Goal: Task Accomplishment & Management: Use online tool/utility

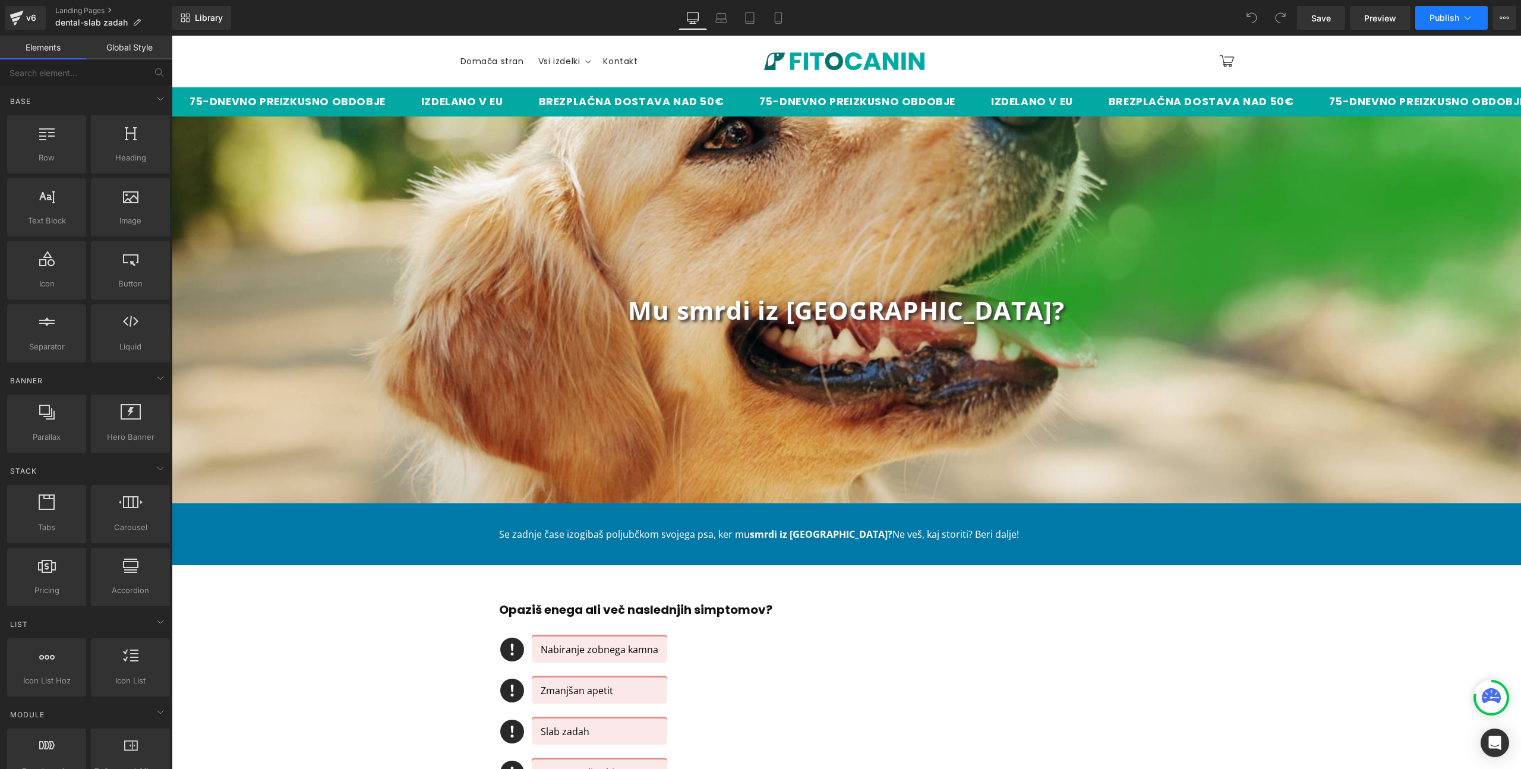
click at [1469, 15] on icon at bounding box center [1467, 18] width 12 height 12
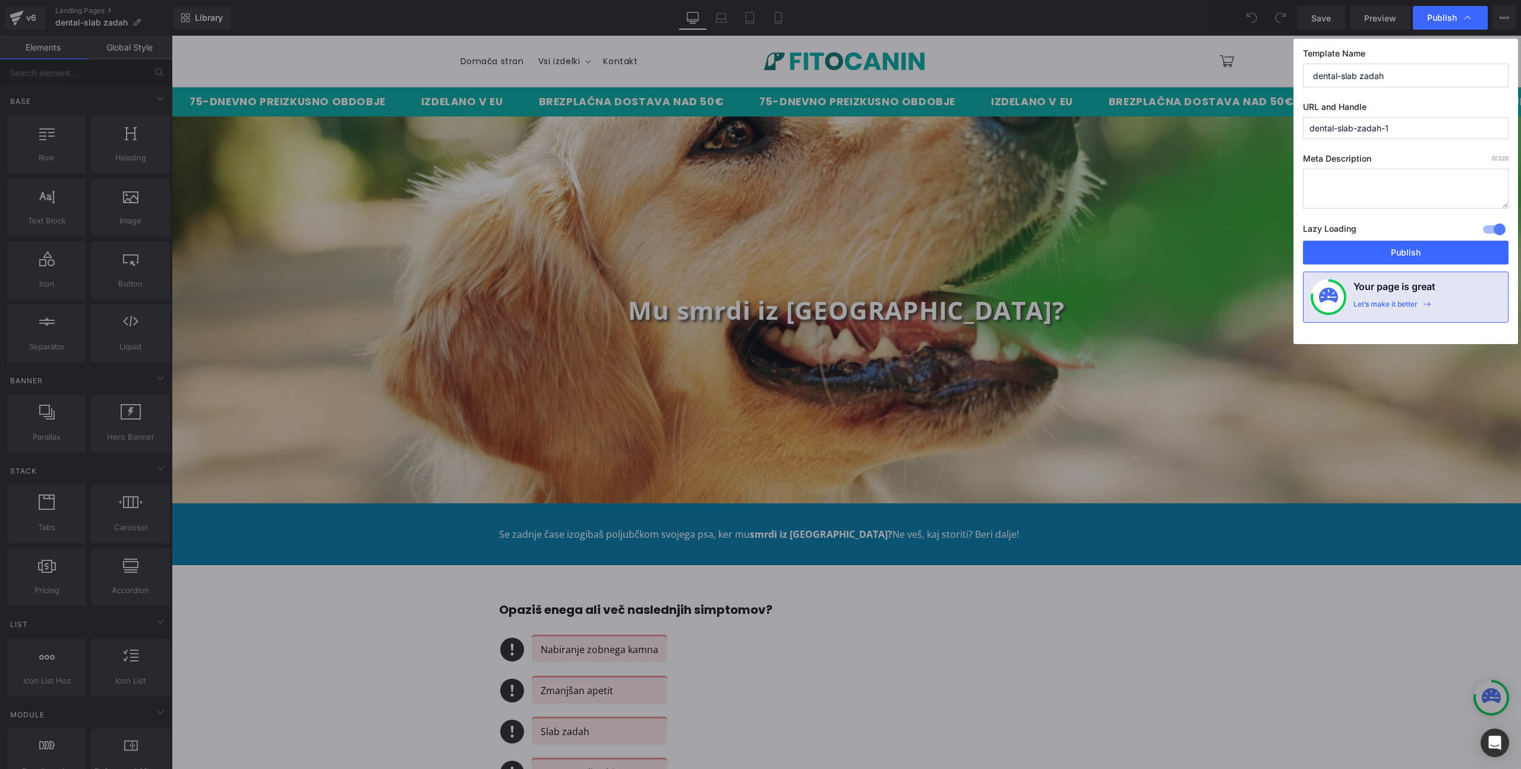
click at [1404, 125] on input "dental-slab-zadah-1" at bounding box center [1406, 128] width 206 height 22
type input "dental-slab-zadah"
click at [1401, 254] on button "Publish" at bounding box center [1406, 253] width 206 height 24
click at [1397, 124] on input "dental-slab-zadah" at bounding box center [1406, 128] width 206 height 22
click at [1409, 208] on div "Meta Description 0 /320 Lazy Loading Build Upgrade plan to unlock Lazy loading …" at bounding box center [1406, 196] width 206 height 87
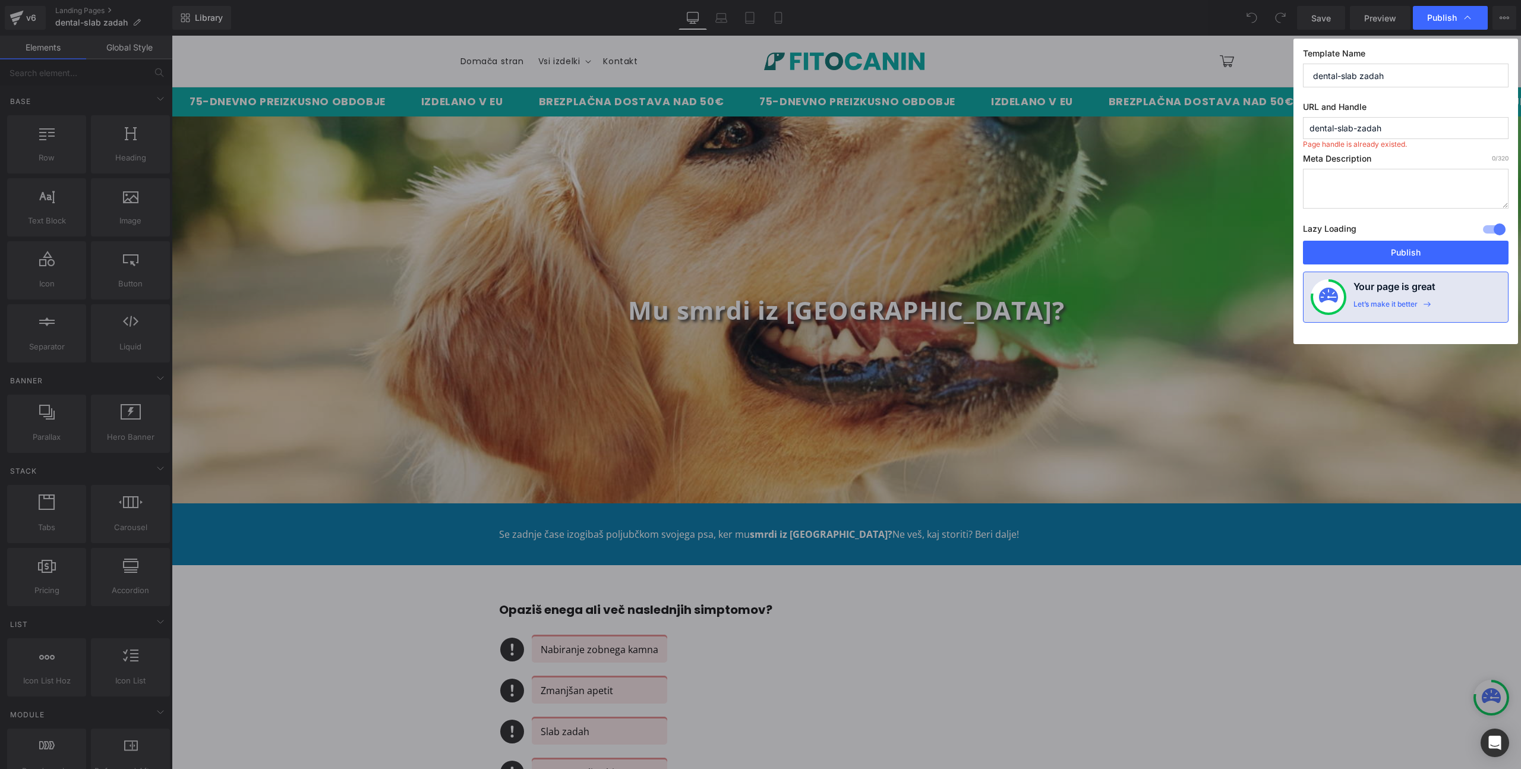
click at [1392, 126] on input "dental-slab-zadah" at bounding box center [1406, 128] width 206 height 22
click at [1370, 251] on button "Publish" at bounding box center [1406, 253] width 206 height 24
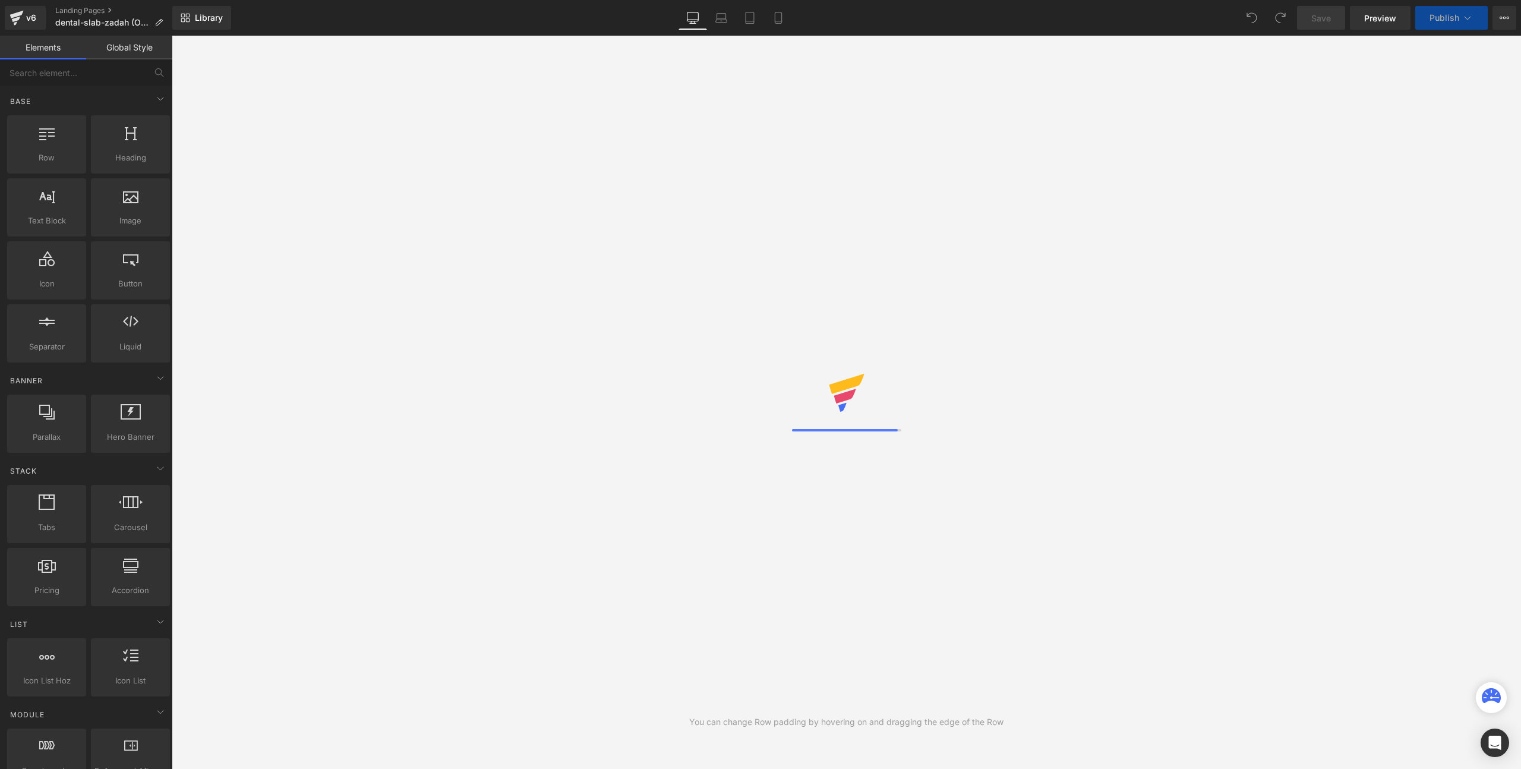
click at [1475, 20] on button "Publish" at bounding box center [1451, 18] width 72 height 24
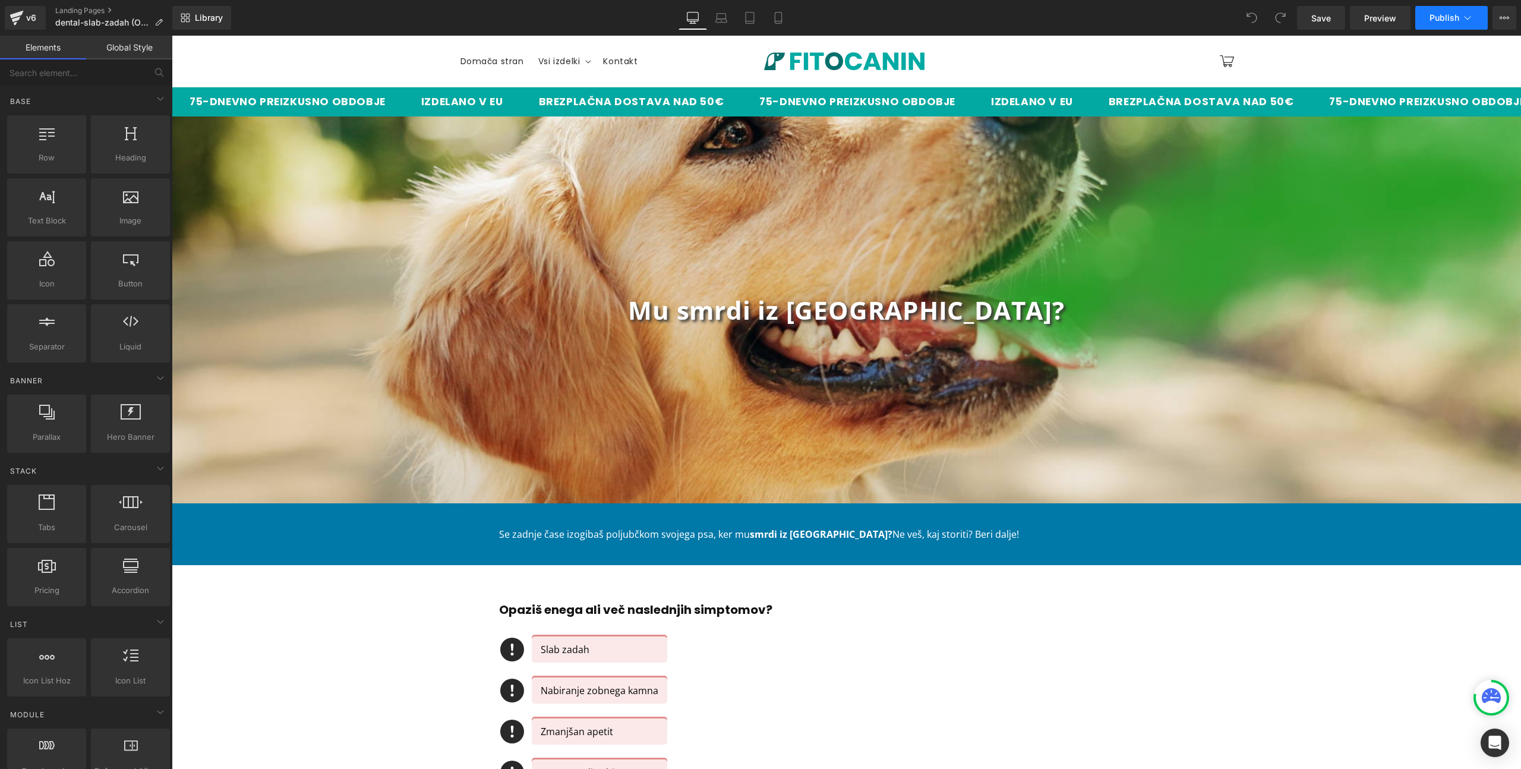
click at [1469, 17] on icon at bounding box center [1467, 18] width 12 height 12
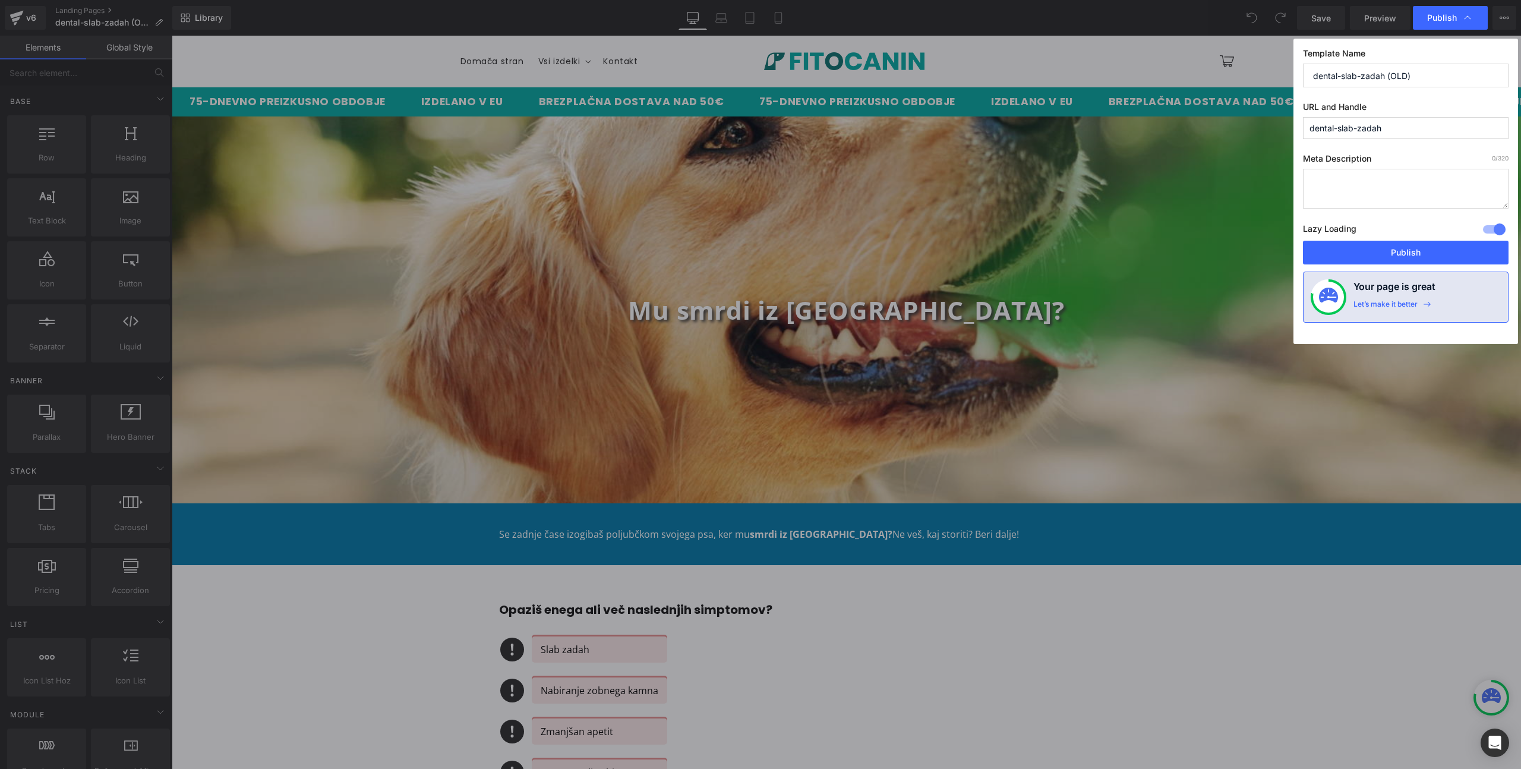
click at [1412, 129] on input "dental-slab-zadah" at bounding box center [1406, 128] width 206 height 22
type input "dental-slab-zadah-old"
click at [1386, 244] on button "Publish" at bounding box center [1406, 253] width 206 height 24
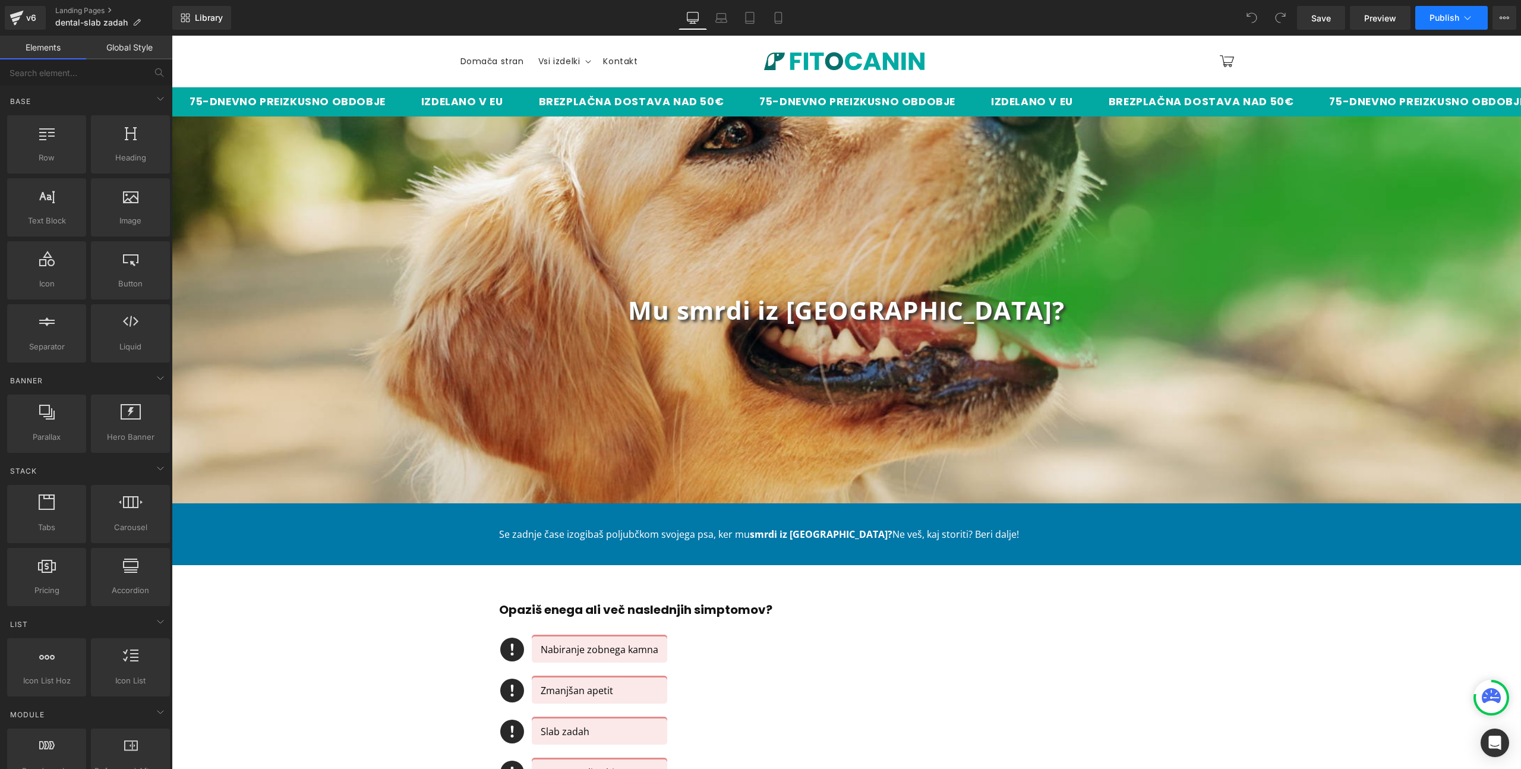
click at [1466, 16] on icon at bounding box center [1467, 18] width 12 height 12
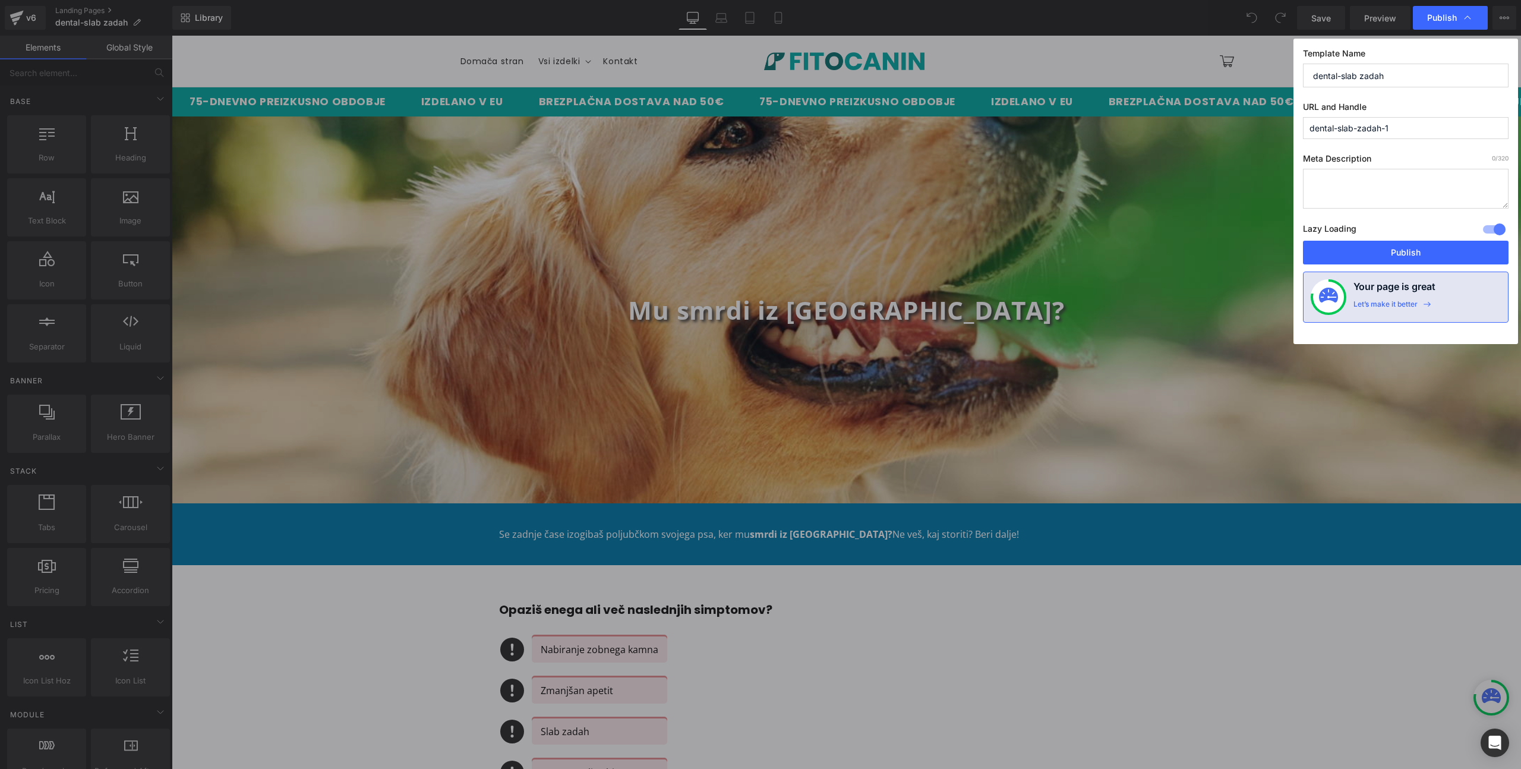
click at [1415, 128] on input "dental-slab-zadah-1" at bounding box center [1406, 128] width 206 height 22
type input "dental-slab-zadah"
click at [1384, 252] on button "Publish" at bounding box center [1406, 253] width 206 height 24
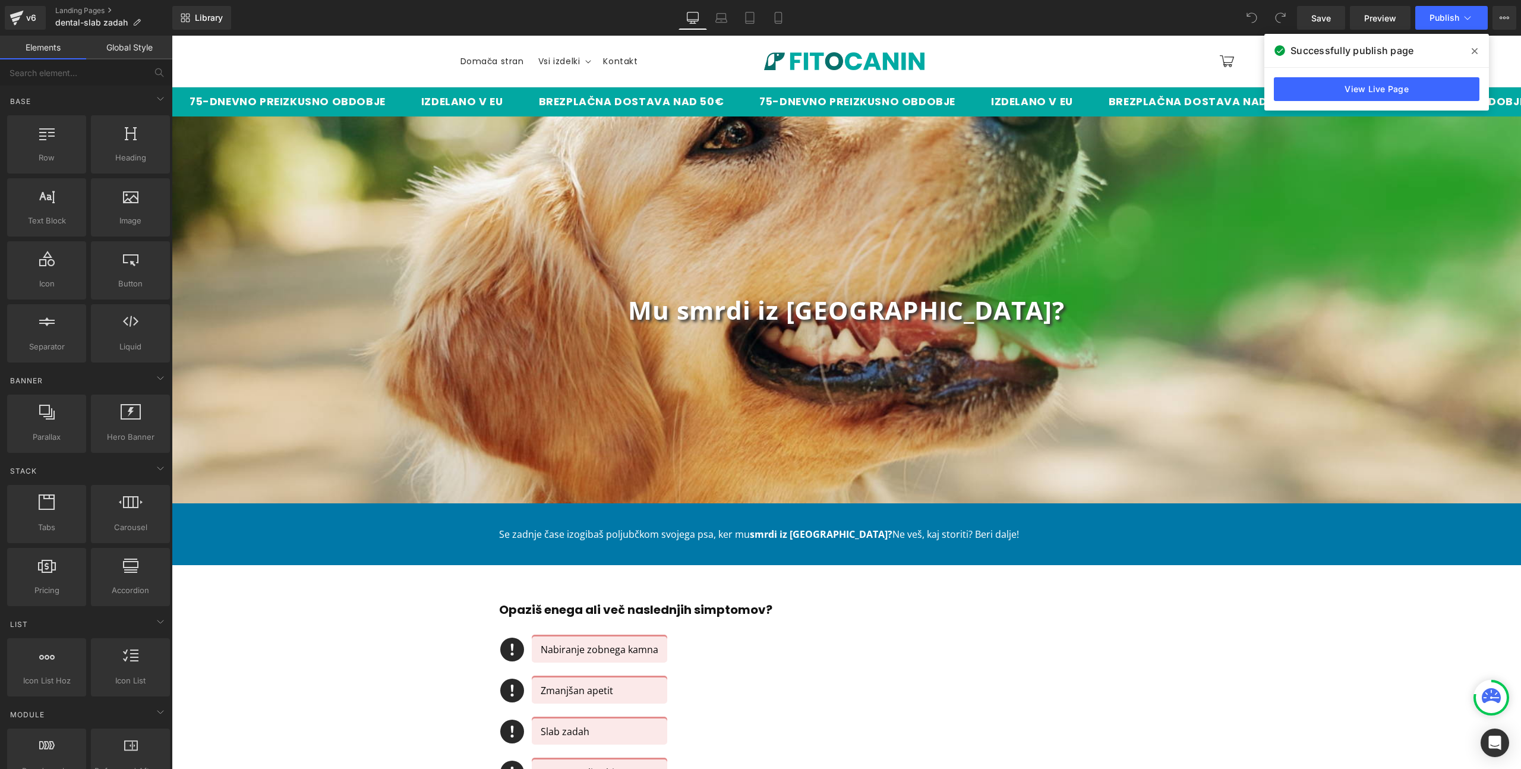
click at [1414, 77] on div "View Live Page" at bounding box center [1376, 89] width 225 height 43
click at [1351, 99] on link "View Live Page" at bounding box center [1376, 89] width 206 height 24
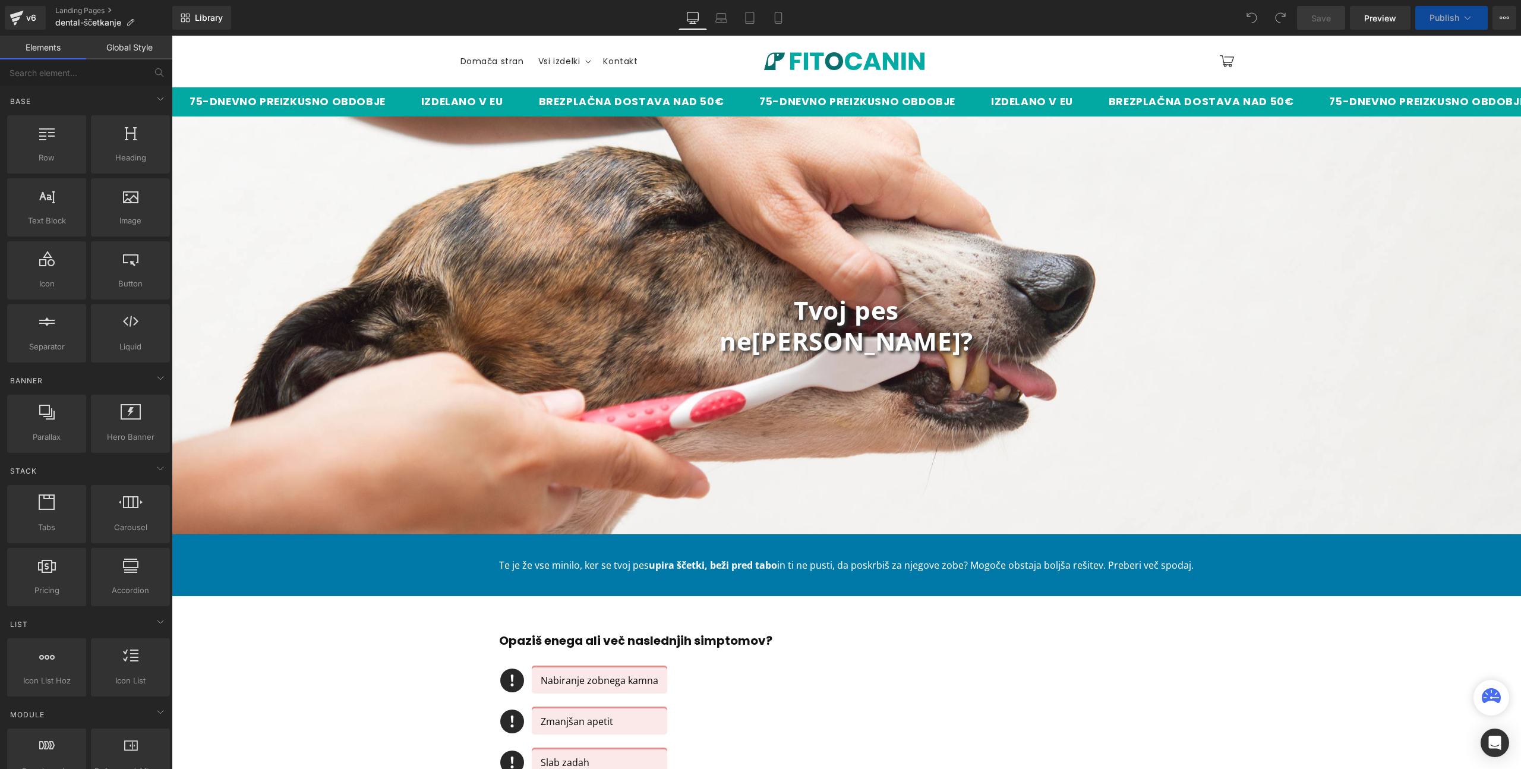
click at [1463, 17] on icon at bounding box center [1467, 18] width 12 height 12
click at [1468, 19] on icon at bounding box center [1467, 18] width 12 height 12
click at [1440, 14] on span "Publish" at bounding box center [1444, 18] width 30 height 10
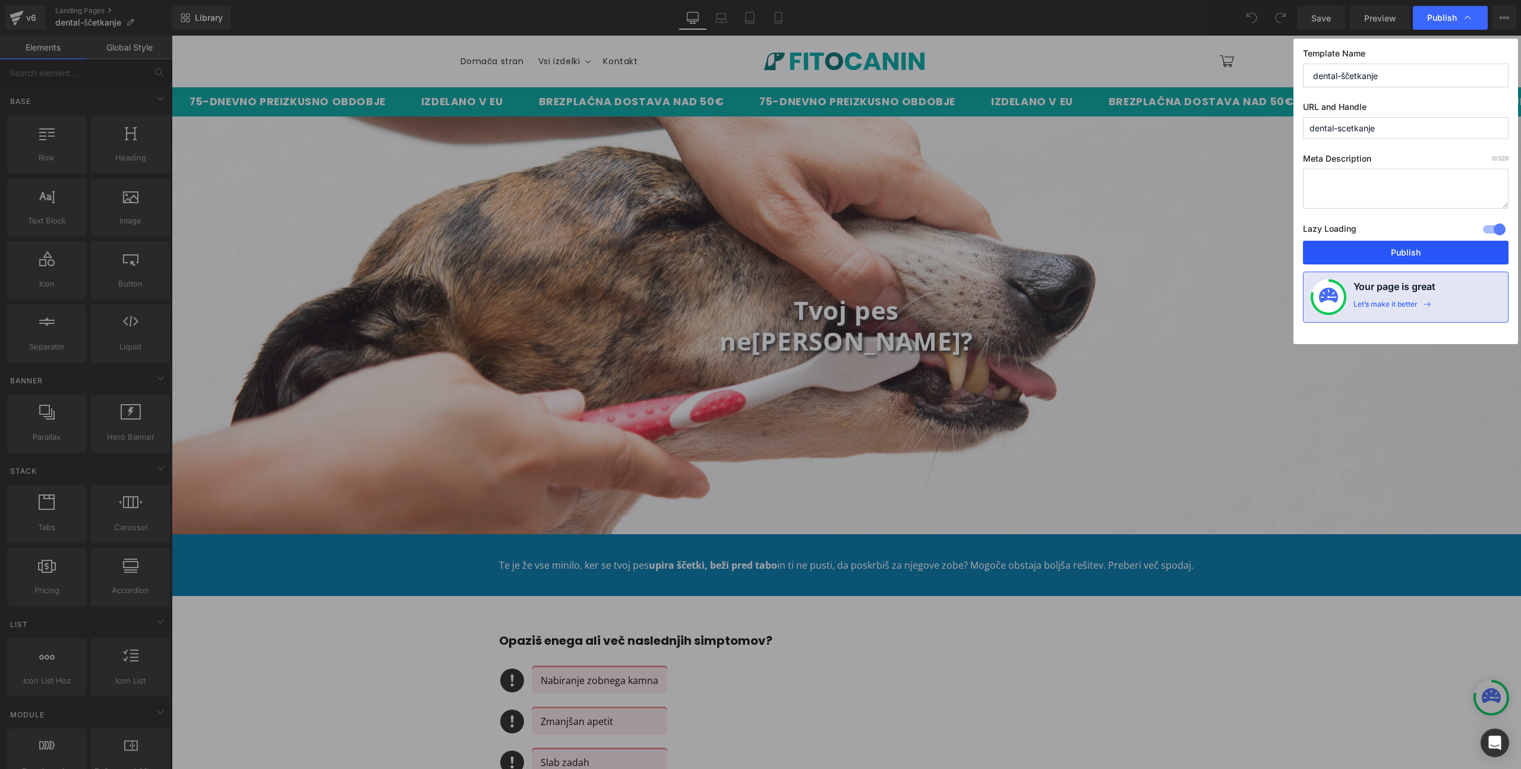
click at [1404, 248] on button "Publish" at bounding box center [1406, 253] width 206 height 24
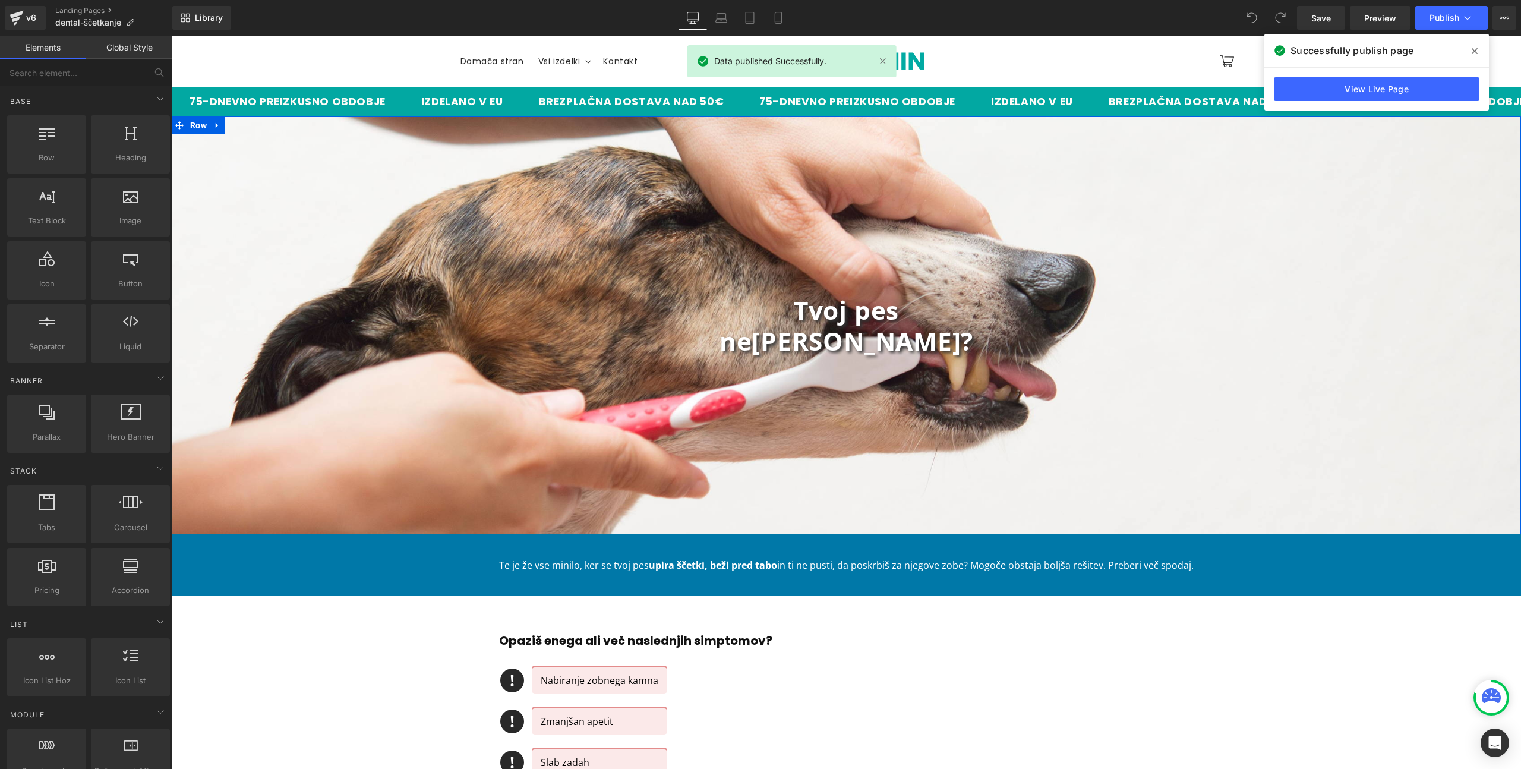
click at [1371, 91] on link "View Live Page" at bounding box center [1376, 89] width 206 height 24
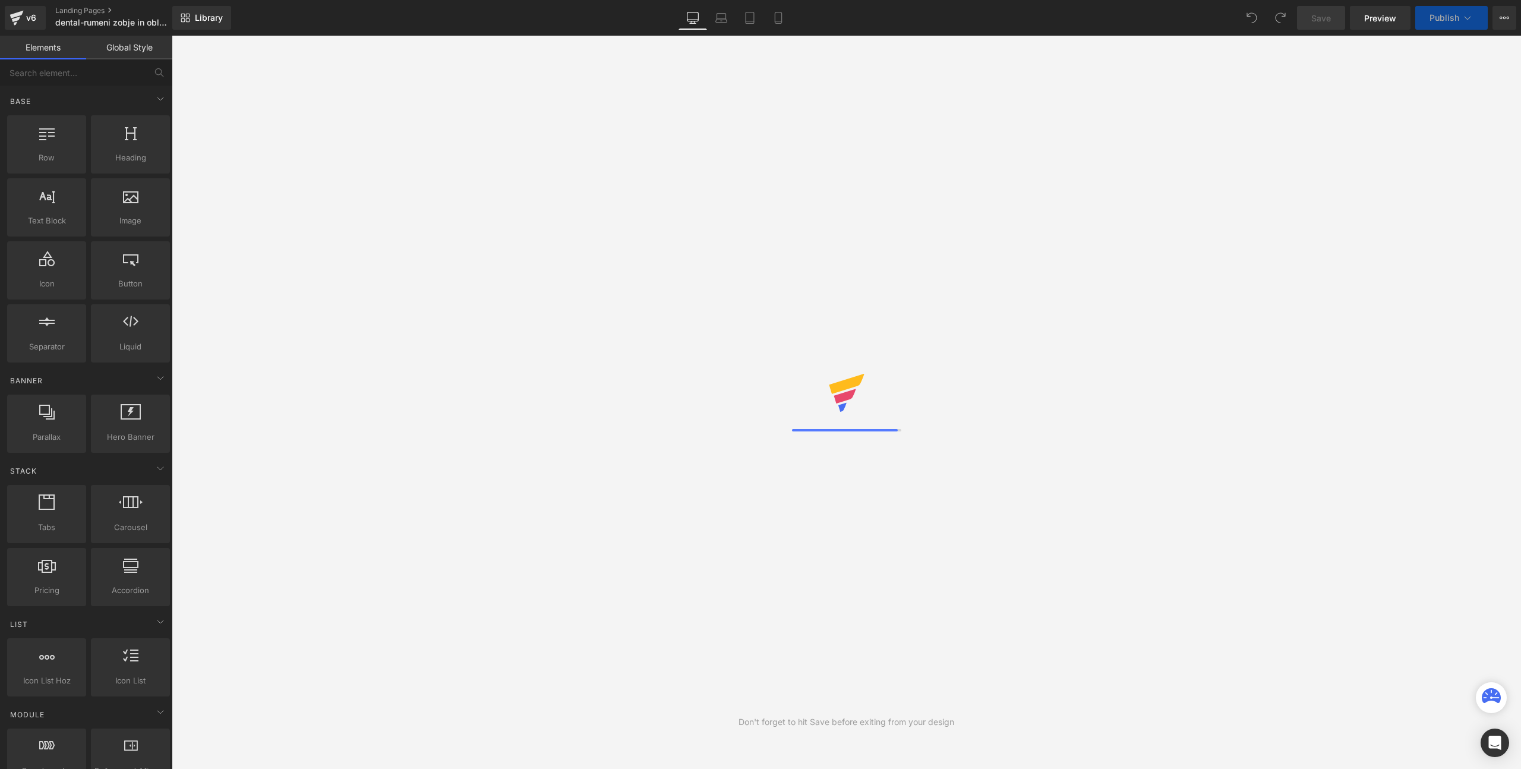
click at [1238, 100] on p "BREZPLAČNA DOSTAVA NAD 50€" at bounding box center [1167, 102] width 221 height 11
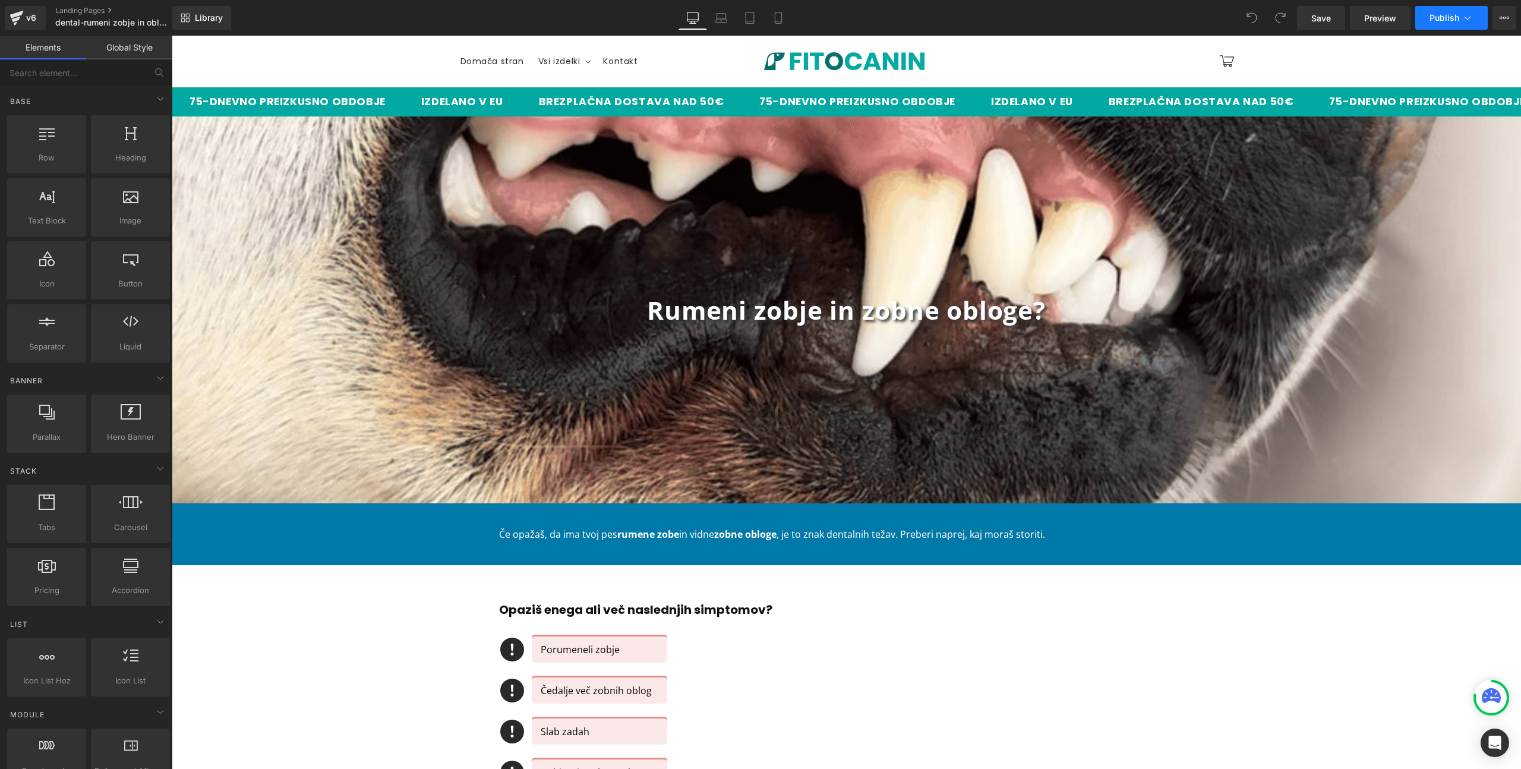
click at [1471, 17] on icon at bounding box center [1467, 18] width 12 height 12
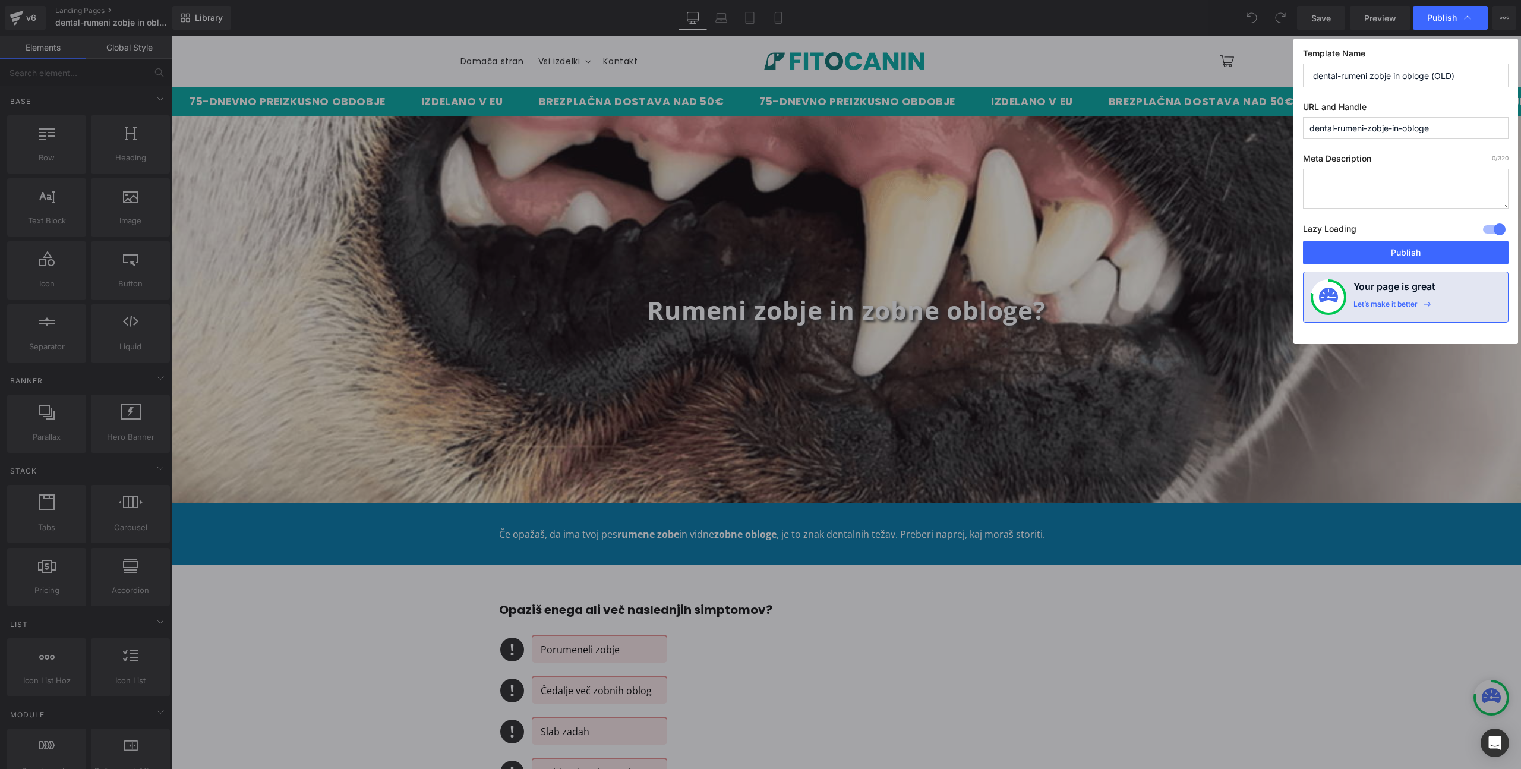
click at [1455, 127] on input "dental-rumeni-zobje-in-obloge" at bounding box center [1406, 128] width 206 height 22
type input "dental-rumeni-zobje-in-obloge-old"
click at [1457, 252] on button "Publish" at bounding box center [1406, 253] width 206 height 24
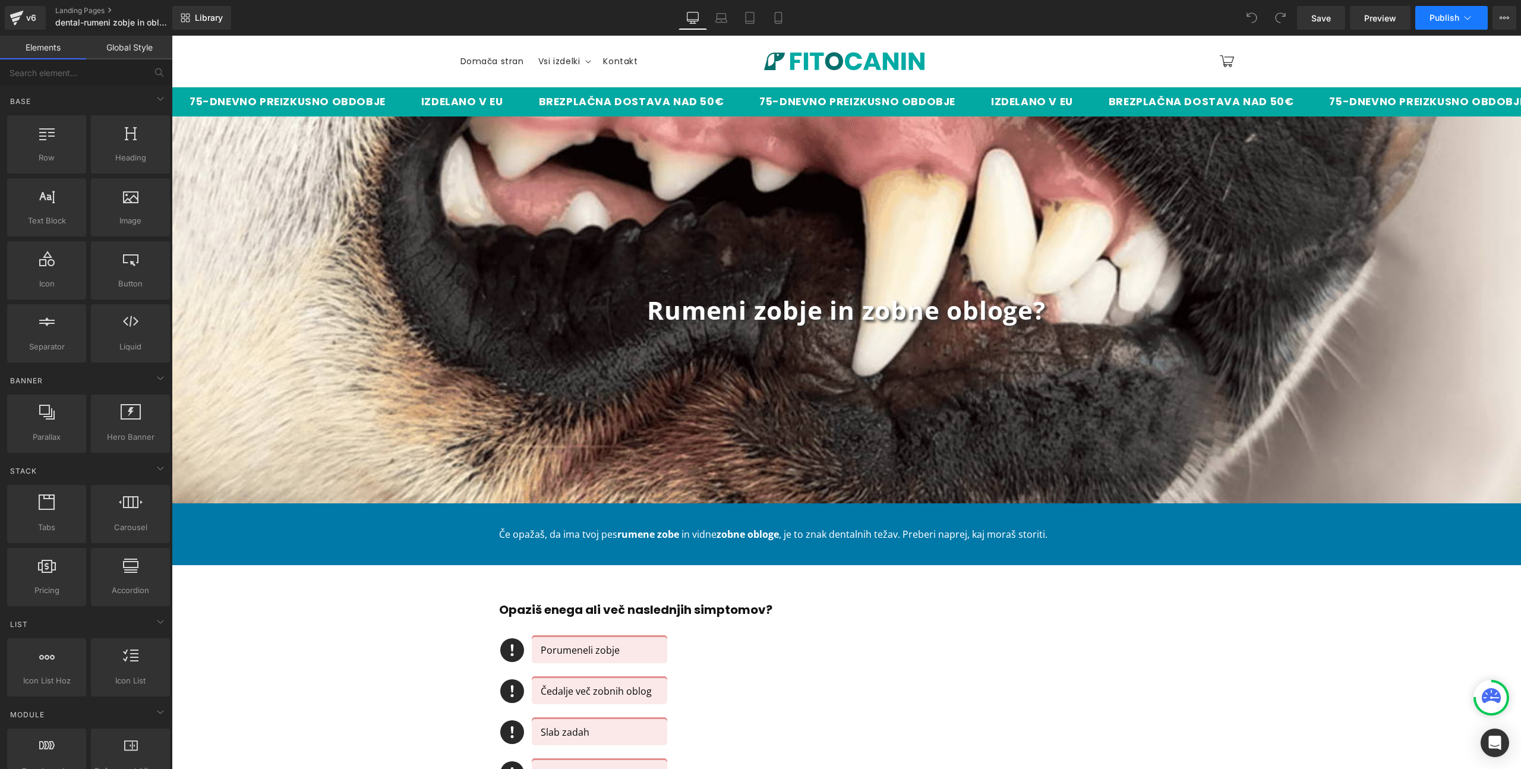
click at [1466, 20] on icon at bounding box center [1467, 18] width 12 height 12
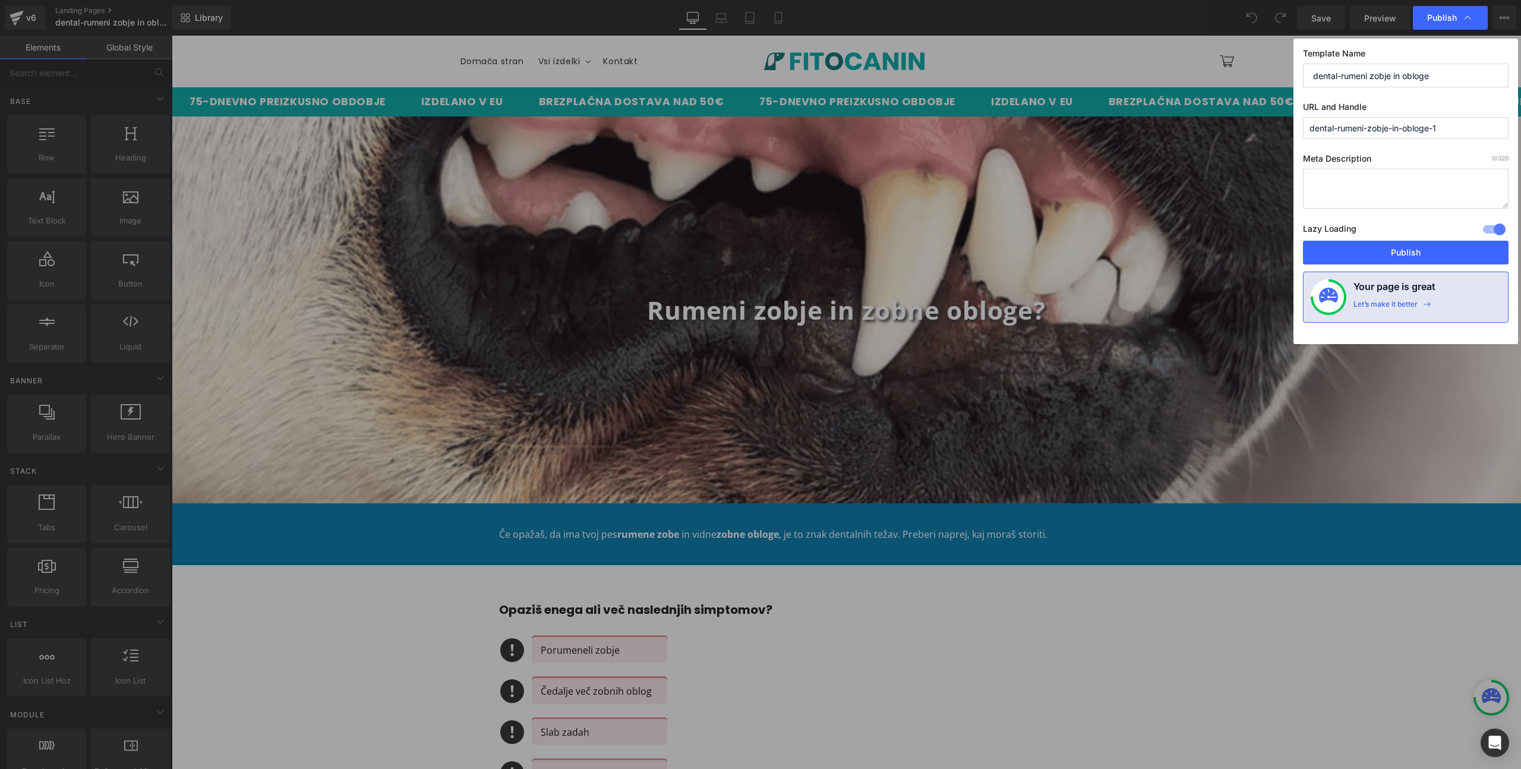
drag, startPoint x: 1457, startPoint y: 129, endPoint x: 1219, endPoint y: 125, distance: 237.6
click at [1219, 125] on div "Publish Template Name dental-rumeni zobje in obloge URL and Handle dental-rumen…" at bounding box center [760, 384] width 1521 height 769
type input "zobne-obloge"
drag, startPoint x: 1390, startPoint y: 251, endPoint x: 873, endPoint y: 110, distance: 536.1
click at [1390, 251] on button "Publish" at bounding box center [1406, 253] width 206 height 24
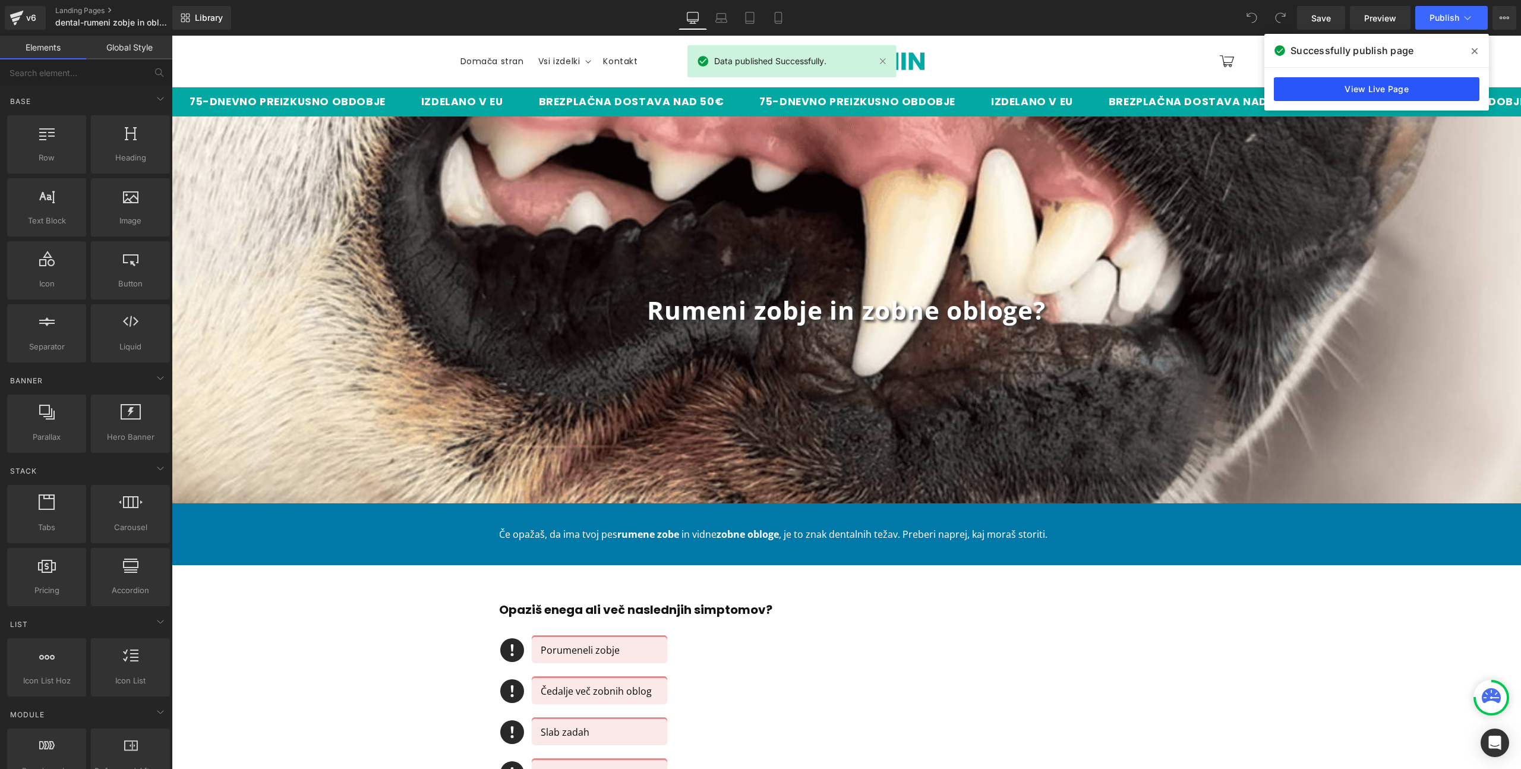
click at [1426, 90] on link "View Live Page" at bounding box center [1376, 89] width 206 height 24
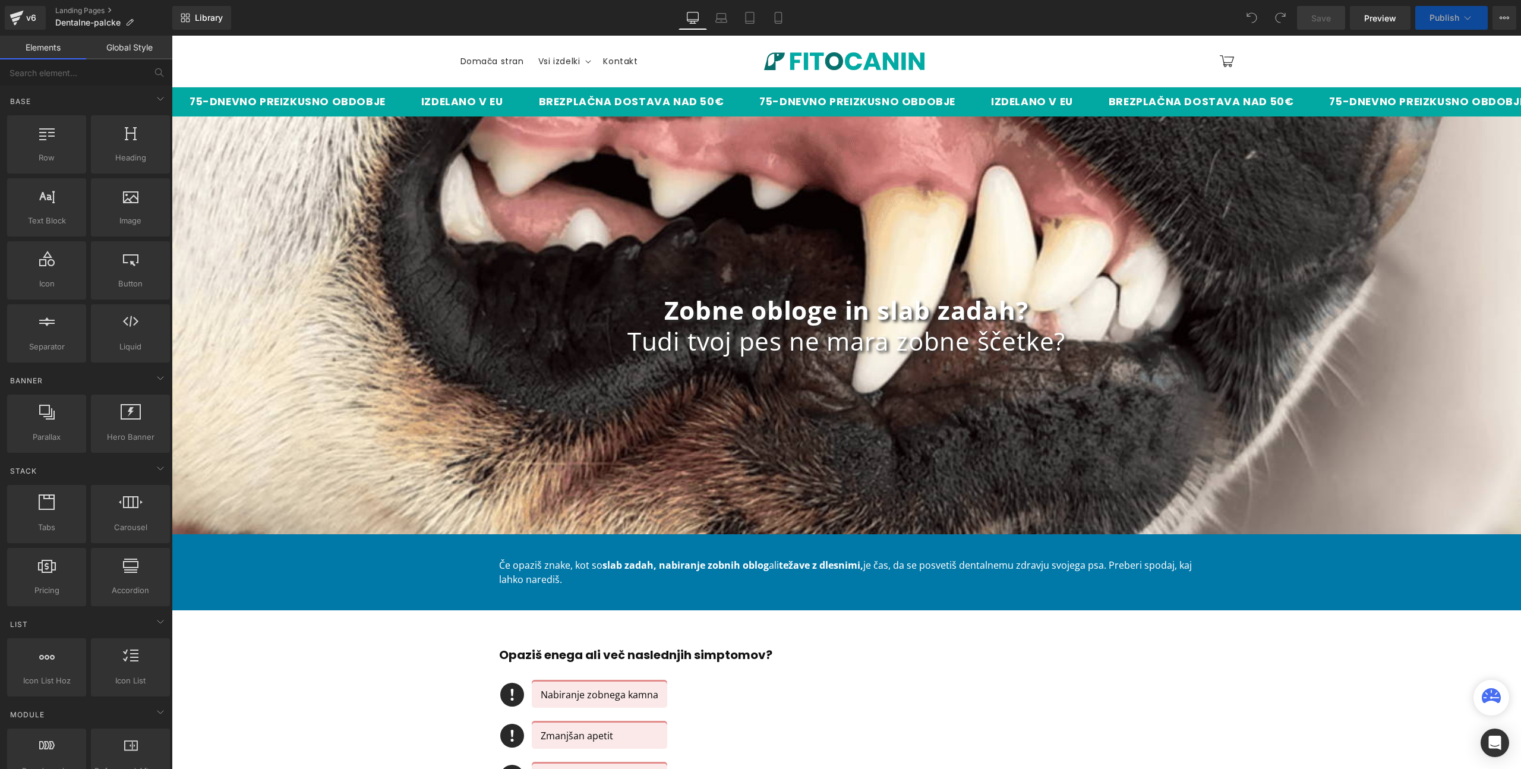
click at [1476, 20] on button "Publish" at bounding box center [1451, 18] width 72 height 24
click at [1468, 12] on icon at bounding box center [1467, 18] width 12 height 12
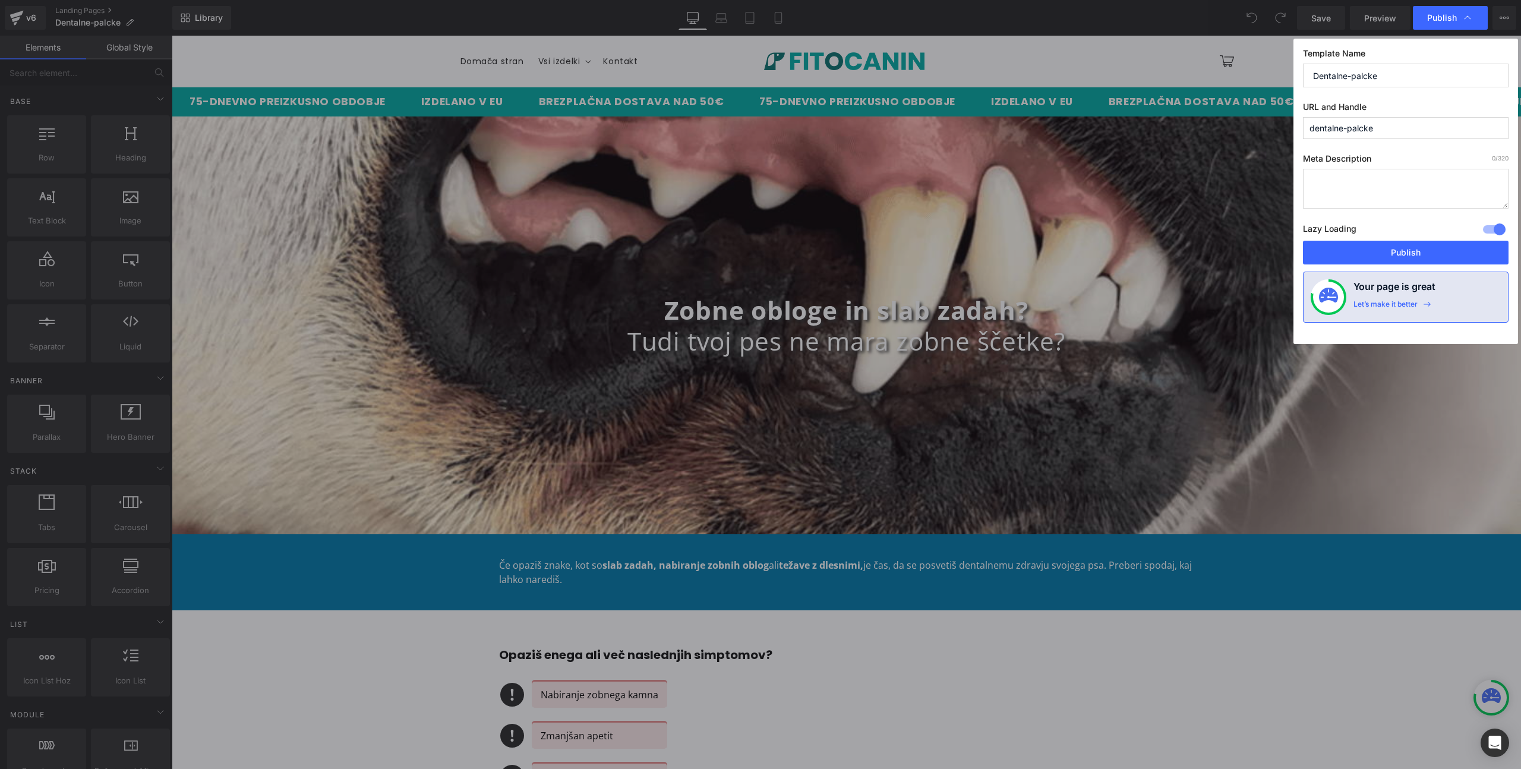
drag, startPoint x: 1411, startPoint y: 75, endPoint x: 1198, endPoint y: 75, distance: 212.6
click at [1199, 75] on div "Publish Template Name Dentalne-palcke URL and Handle dentalne-palcke Meta Descr…" at bounding box center [760, 384] width 1521 height 769
type input "Dental-palcke"
click at [1380, 134] on input "dentalne-palcke" at bounding box center [1406, 128] width 206 height 22
drag, startPoint x: 1309, startPoint y: 128, endPoint x: 1439, endPoint y: 128, distance: 129.5
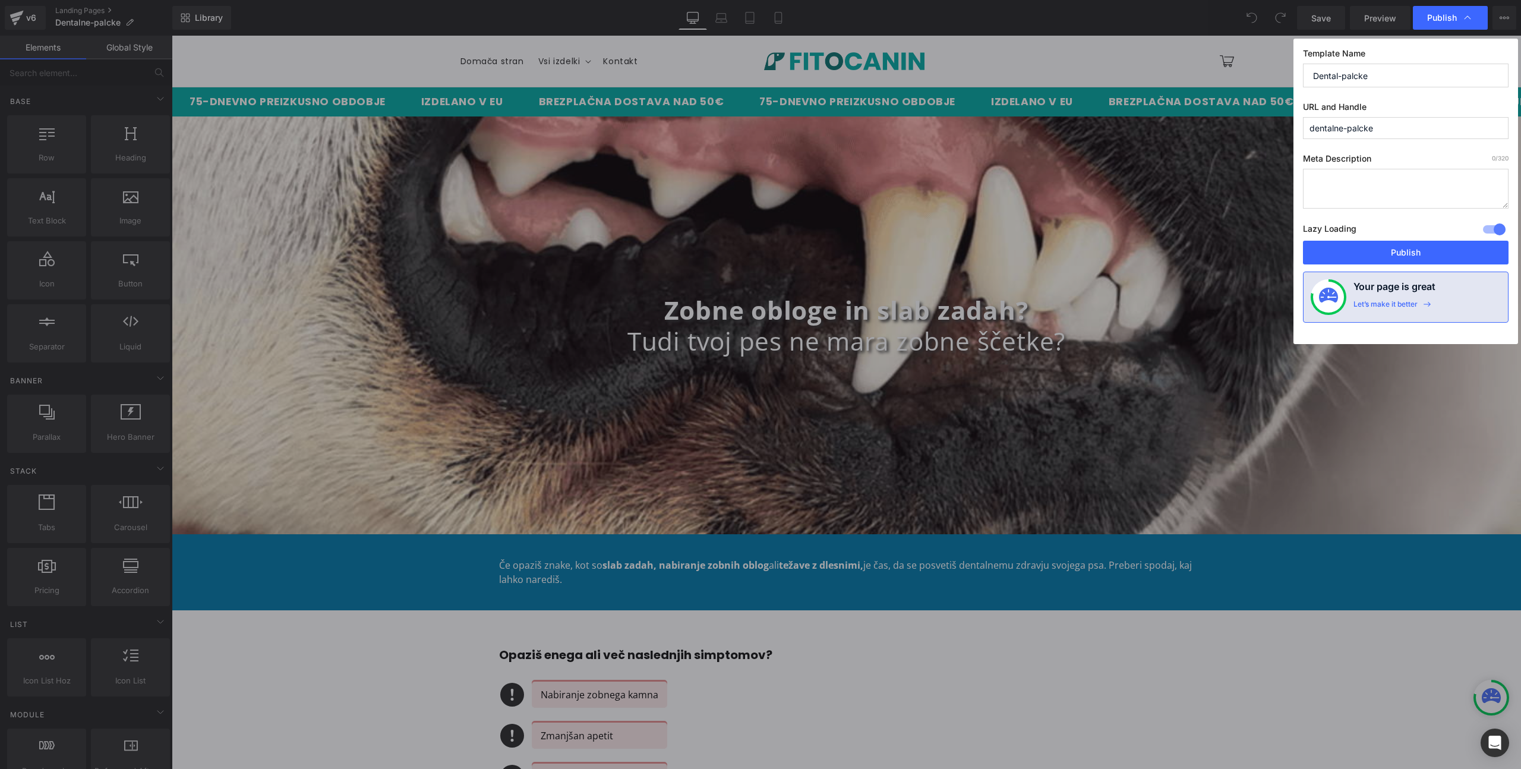
click at [1439, 128] on input "dentalne-palcke" at bounding box center [1406, 128] width 206 height 22
click at [1308, 130] on input "dentalne-palcke" at bounding box center [1406, 128] width 206 height 22
click at [1389, 134] on input "dentalne-palcke" at bounding box center [1406, 128] width 206 height 22
click at [1311, 128] on input "dentalne-palcke" at bounding box center [1406, 128] width 206 height 22
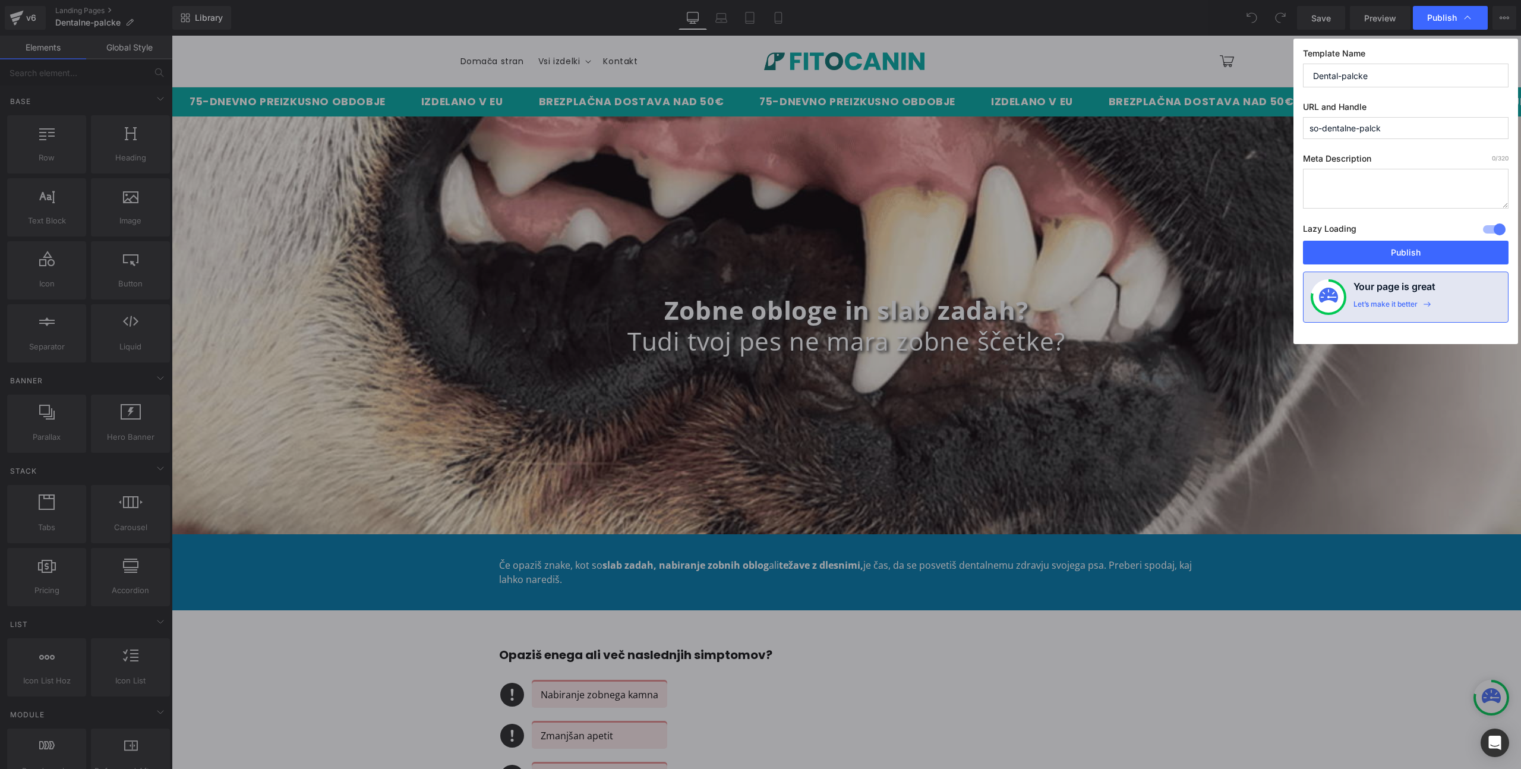
type input "so-dentalne-palc"
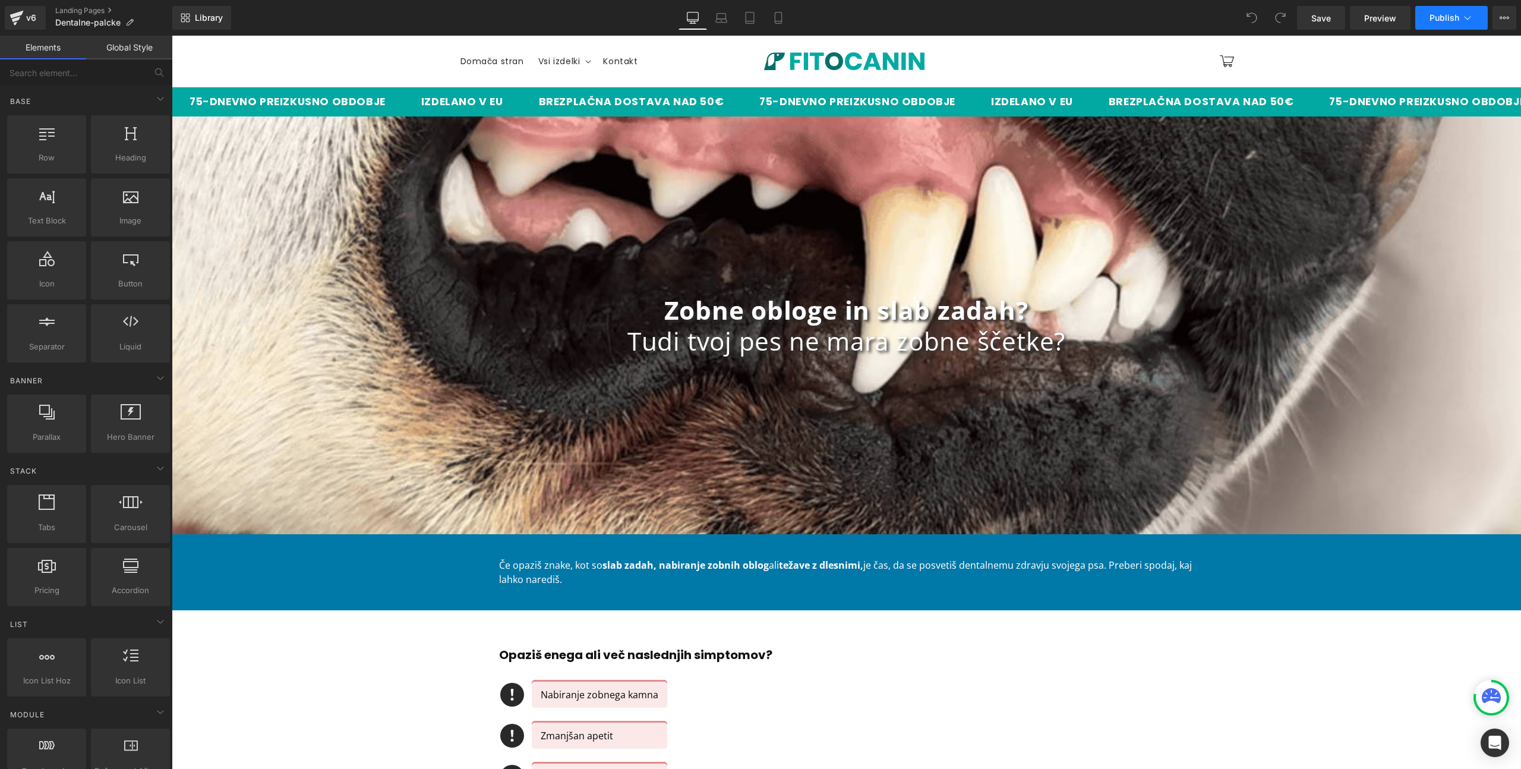
click at [1478, 12] on button "Publish" at bounding box center [1451, 18] width 72 height 24
click at [784, 311] on strong "Zobne obloge in slab zadah?" at bounding box center [845, 310] width 363 height 34
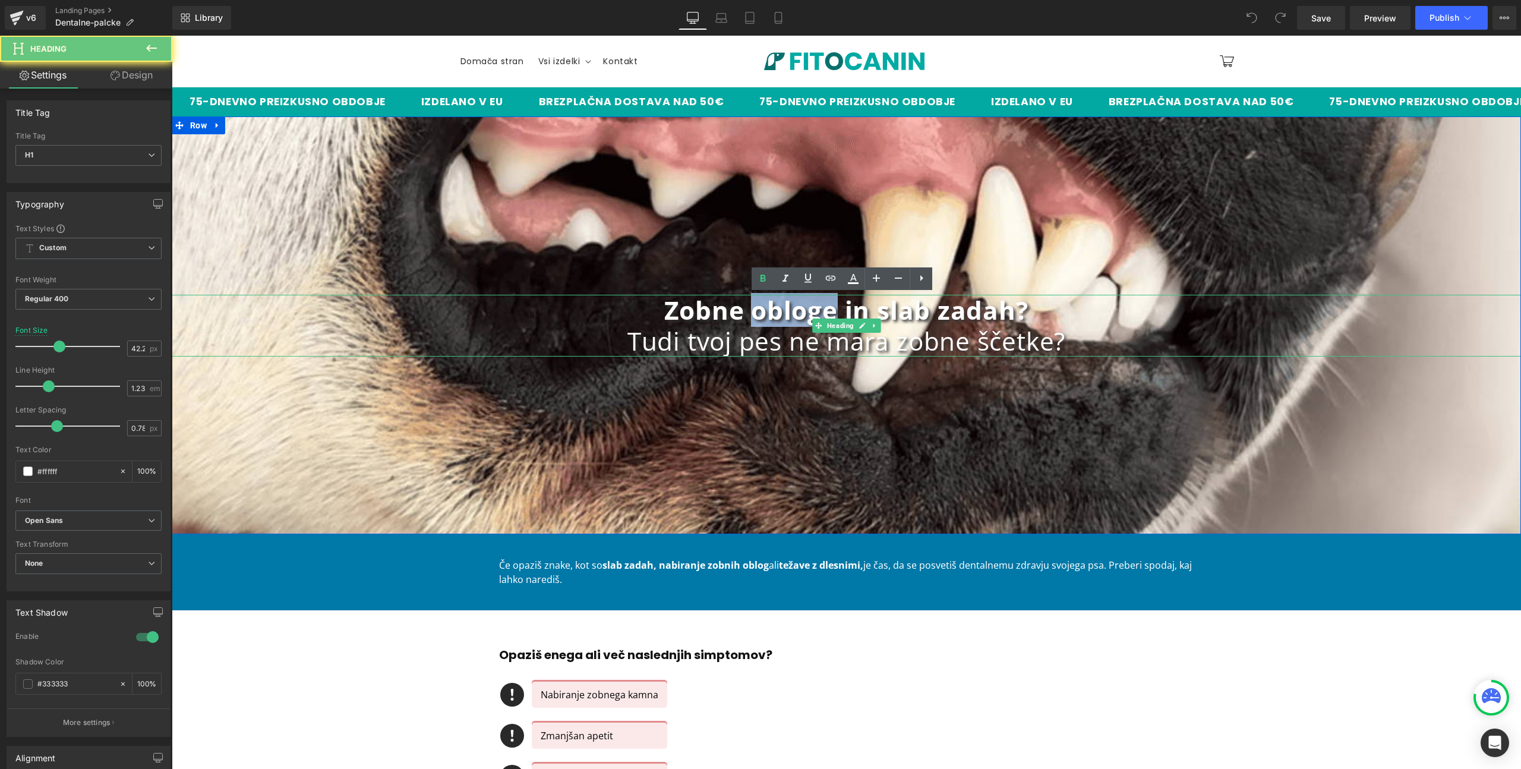
click at [784, 311] on strong "Zobne obloge in slab zadah?" at bounding box center [845, 310] width 363 height 34
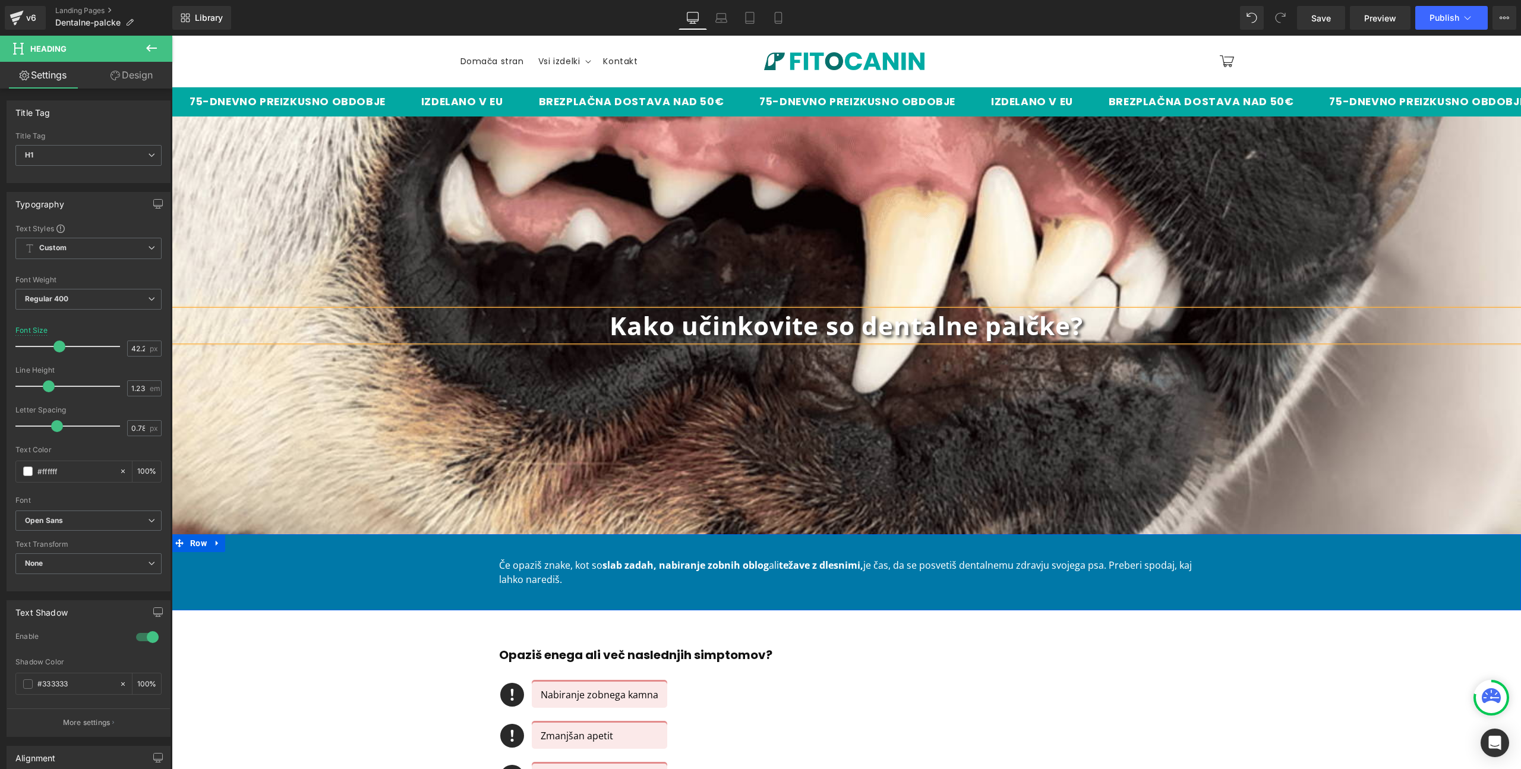
click at [546, 573] on p "Če opaziš znake, kot so slab zadah, nabiranje zobnih oblog ali težave z dlesnim…" at bounding box center [846, 572] width 695 height 29
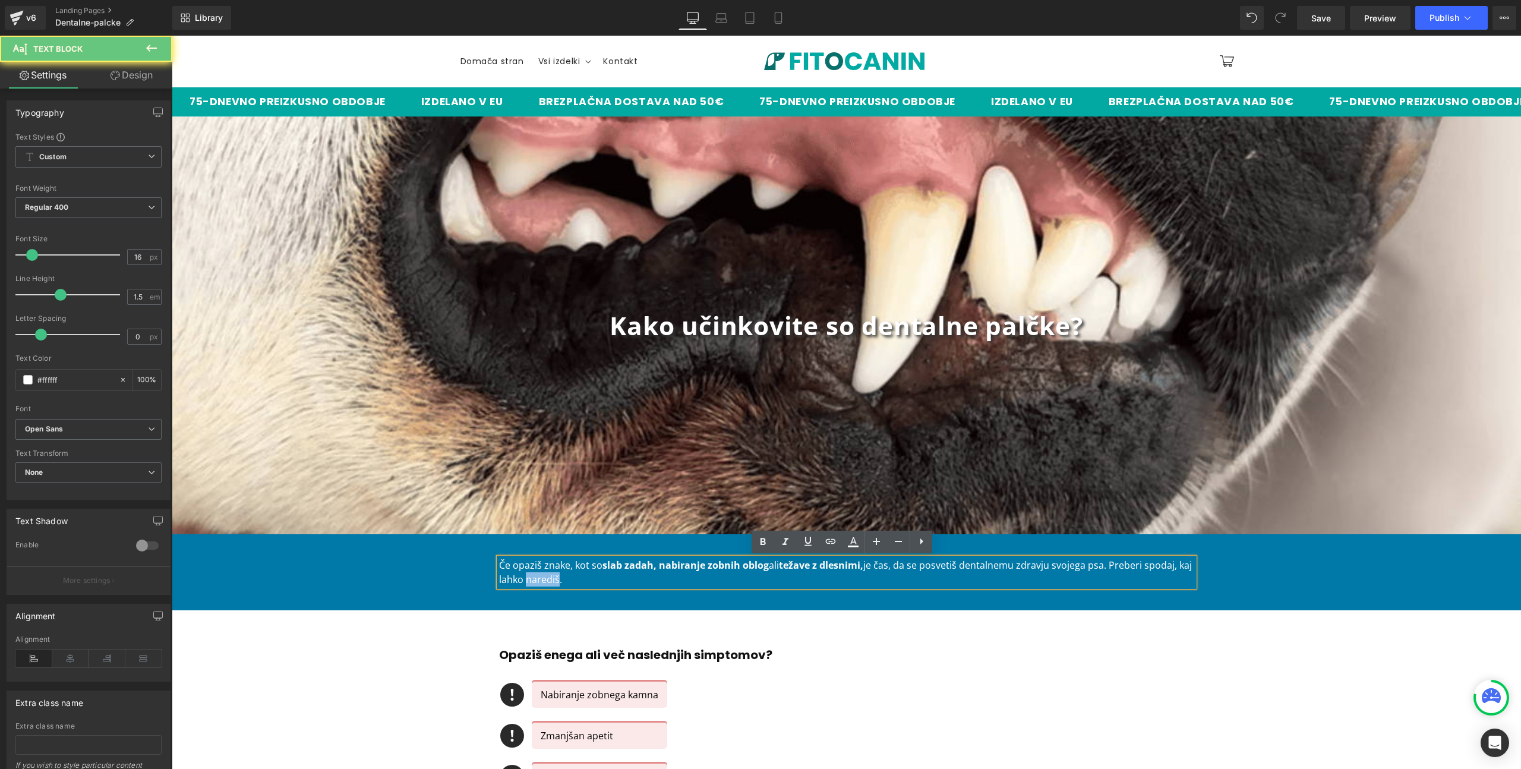
click at [546, 573] on p "Če opaziš znake, kot so slab zadah, nabiranje zobnih oblog ali težave z dlesnim…" at bounding box center [846, 572] width 695 height 29
click at [583, 580] on p "Če opaziš znake, kot so slab zadah, nabiranje zobnih oblog ali težave z dlesnim…" at bounding box center [846, 572] width 695 height 29
drag, startPoint x: 1107, startPoint y: 565, endPoint x: 1107, endPoint y: 575, distance: 9.5
click at [1107, 575] on p "Če opaziš znake, kot so slab zadah, nabiranje zobnih oblog ali težave z dlesnim…" at bounding box center [846, 572] width 695 height 29
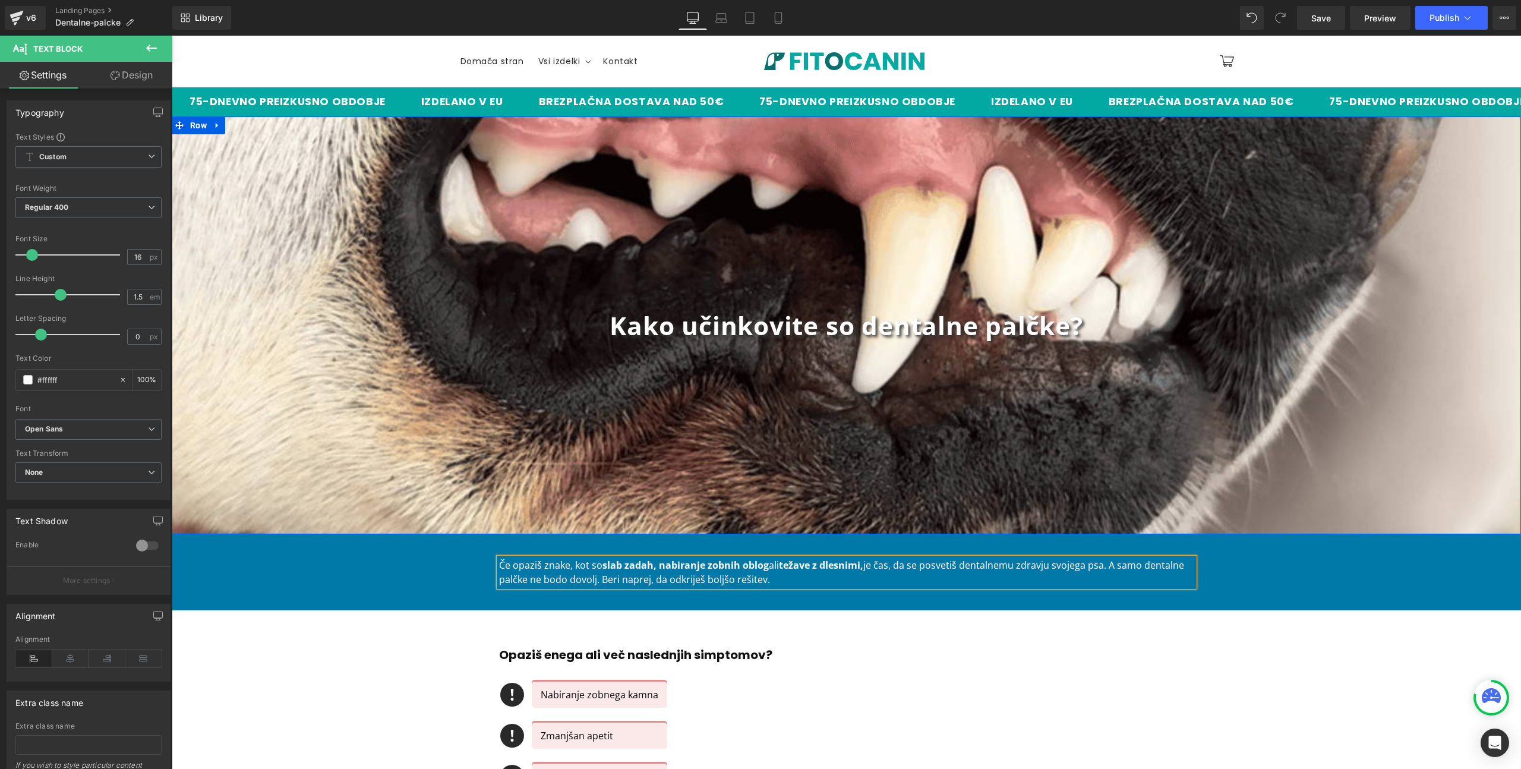
click at [966, 415] on div "Kako učinkovite so dentalne palčke? Heading Row" at bounding box center [846, 325] width 1349 height 418
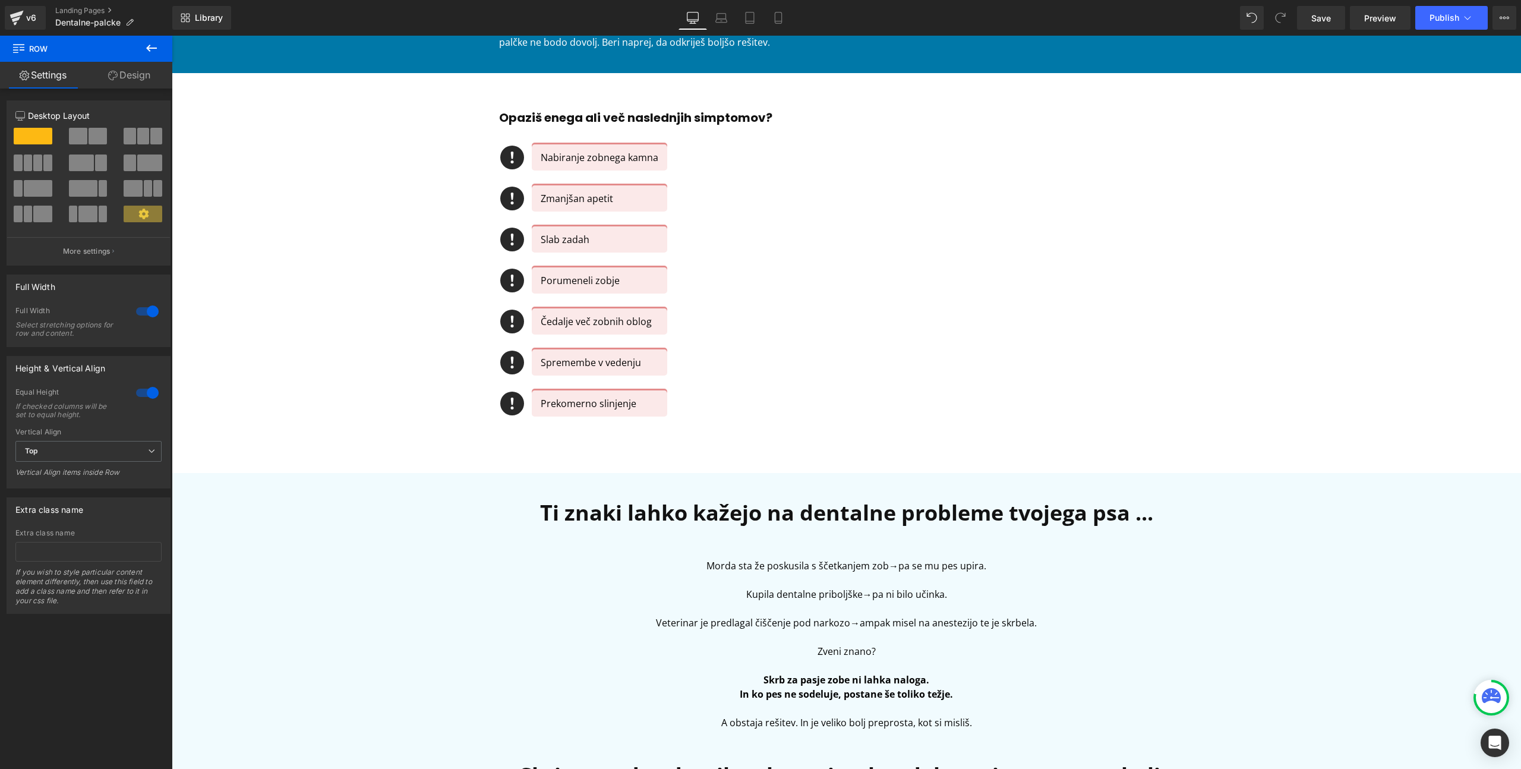
scroll to position [539, 0]
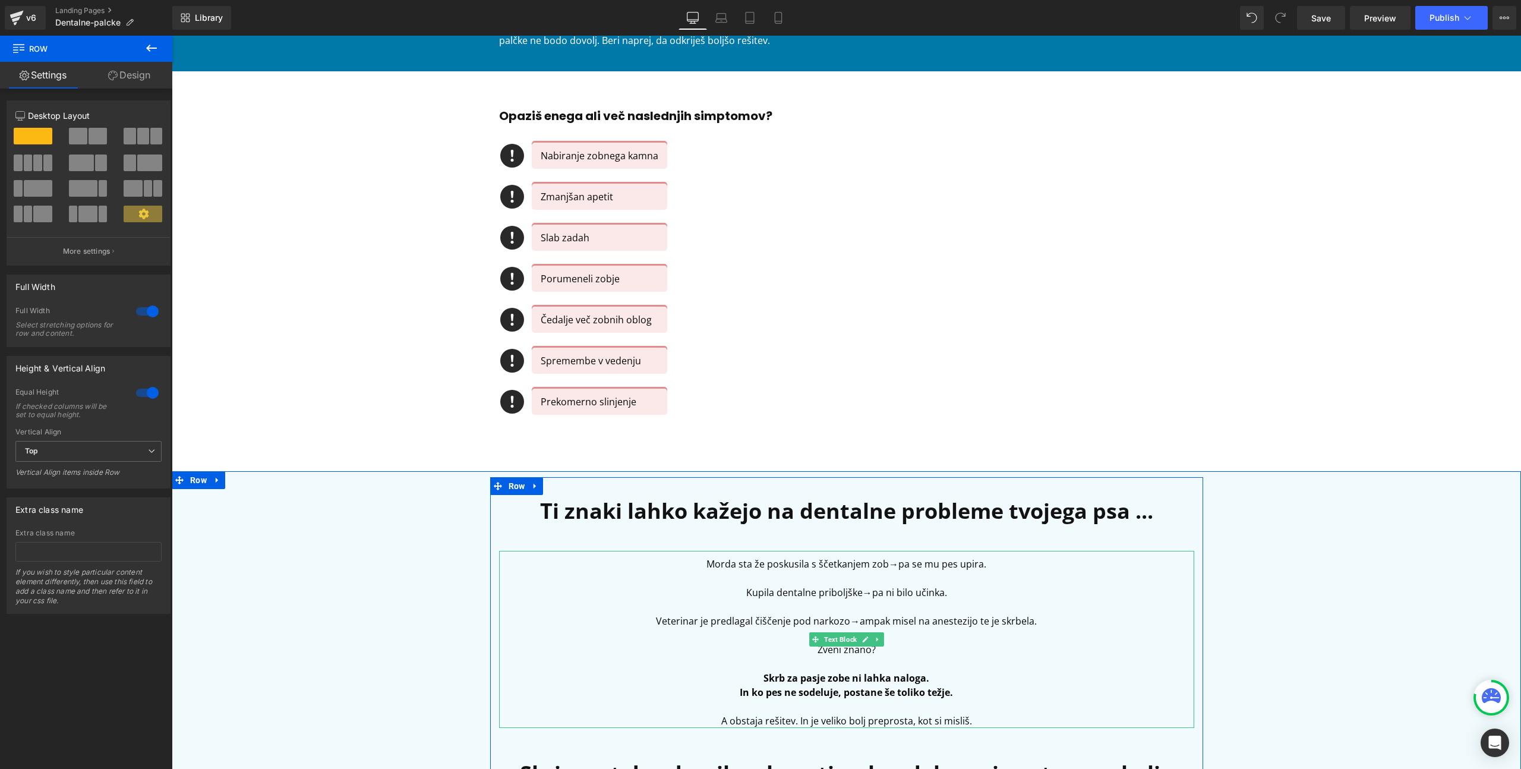
click at [839, 609] on p at bounding box center [846, 606] width 695 height 14
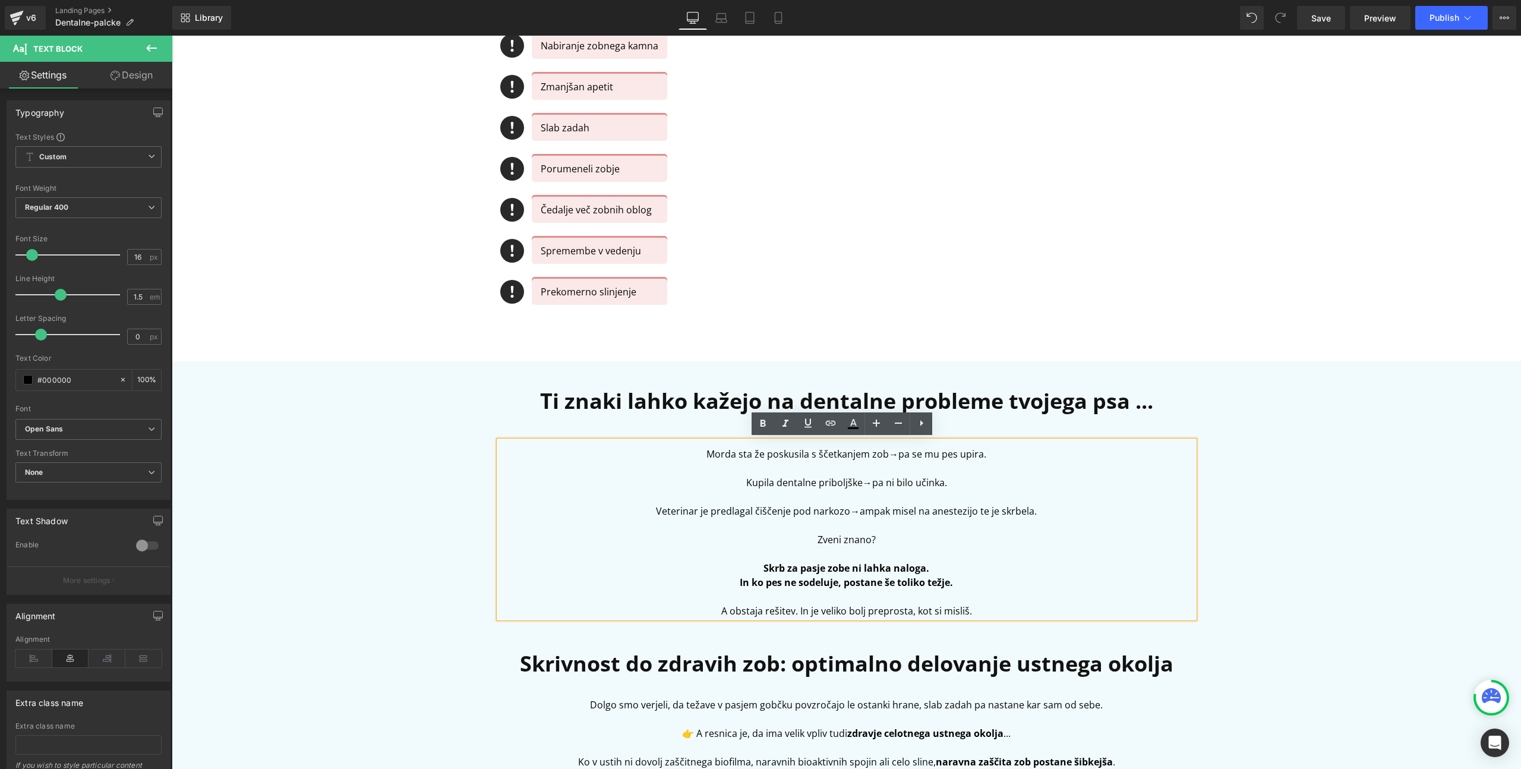
scroll to position [650, 0]
click at [846, 497] on p at bounding box center [846, 495] width 695 height 14
drag, startPoint x: 879, startPoint y: 523, endPoint x: 871, endPoint y: 523, distance: 7.7
click at [880, 523] on p at bounding box center [846, 524] width 695 height 14
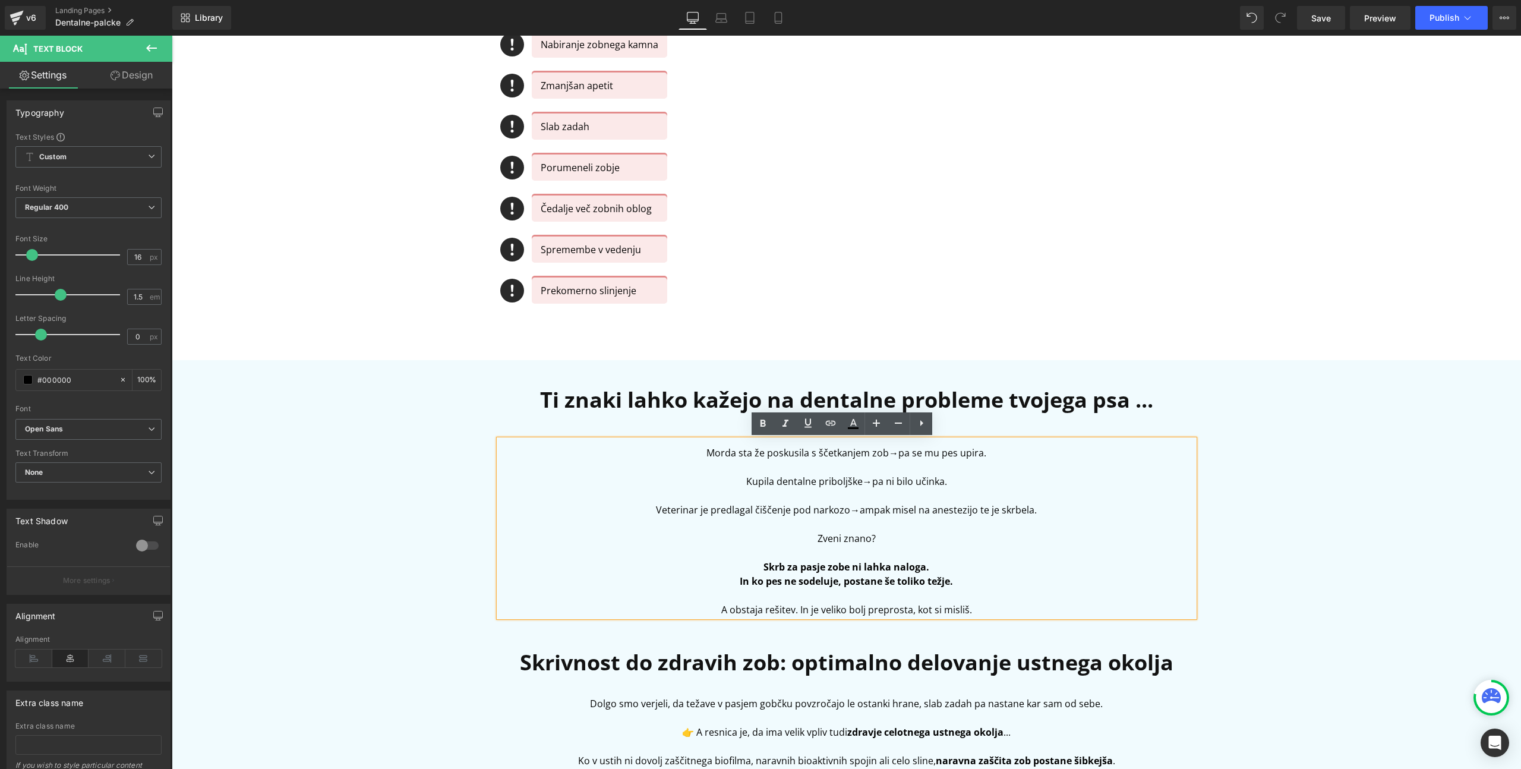
drag, startPoint x: 1045, startPoint y: 508, endPoint x: 688, endPoint y: 451, distance: 361.4
click at [688, 451] on div "[PERSON_NAME] sta že poskusila s ščetkanjem zob → pa se mu pes upira. Kupila de…" at bounding box center [846, 528] width 695 height 177
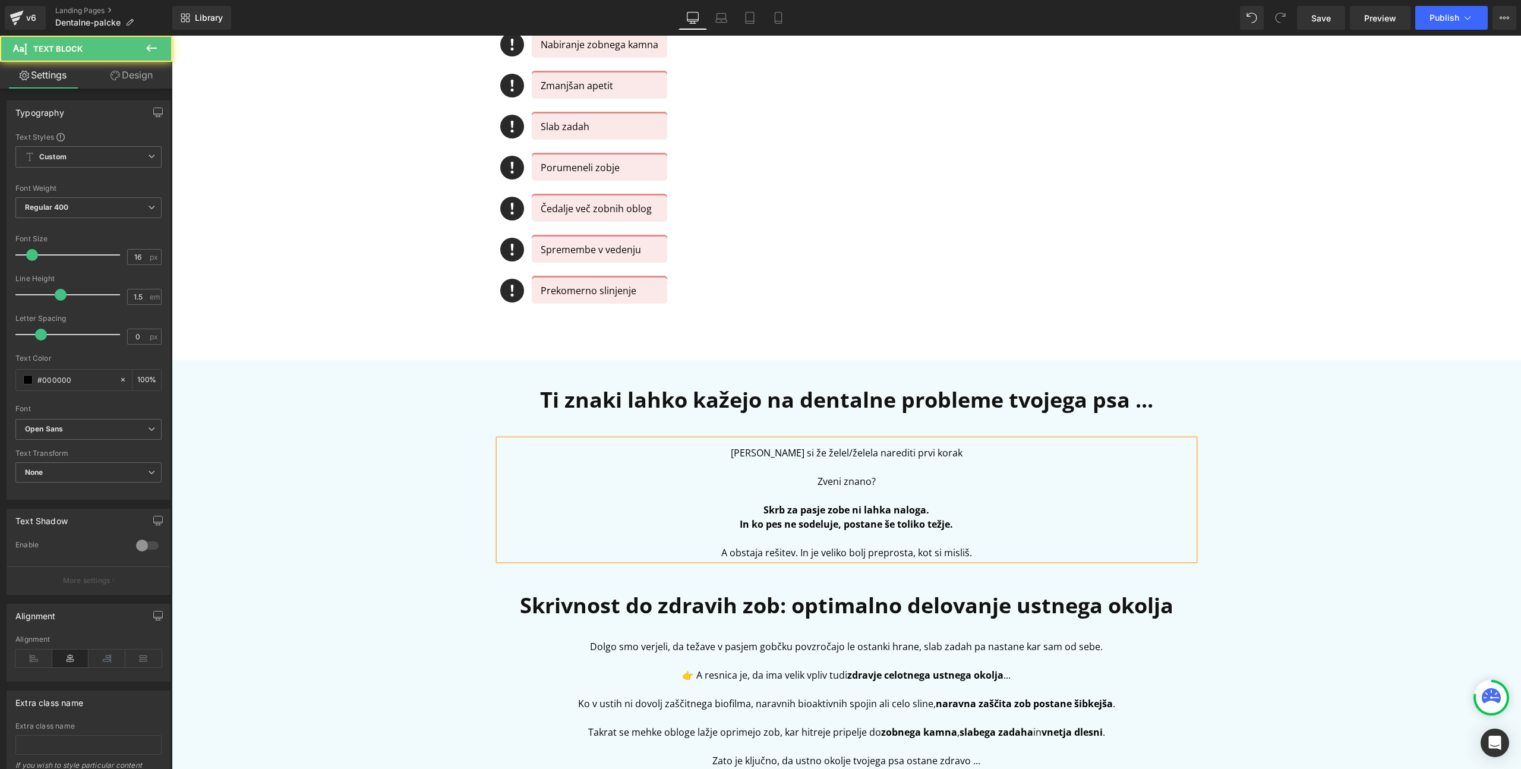
click at [750, 523] on strong "In ko pes ne sodeluje, postane še toliko težje." at bounding box center [845, 523] width 213 height 13
click at [739, 557] on p "A obstaja rešitev. In je veliko bolj preprosta, kot si misliš." at bounding box center [846, 552] width 695 height 14
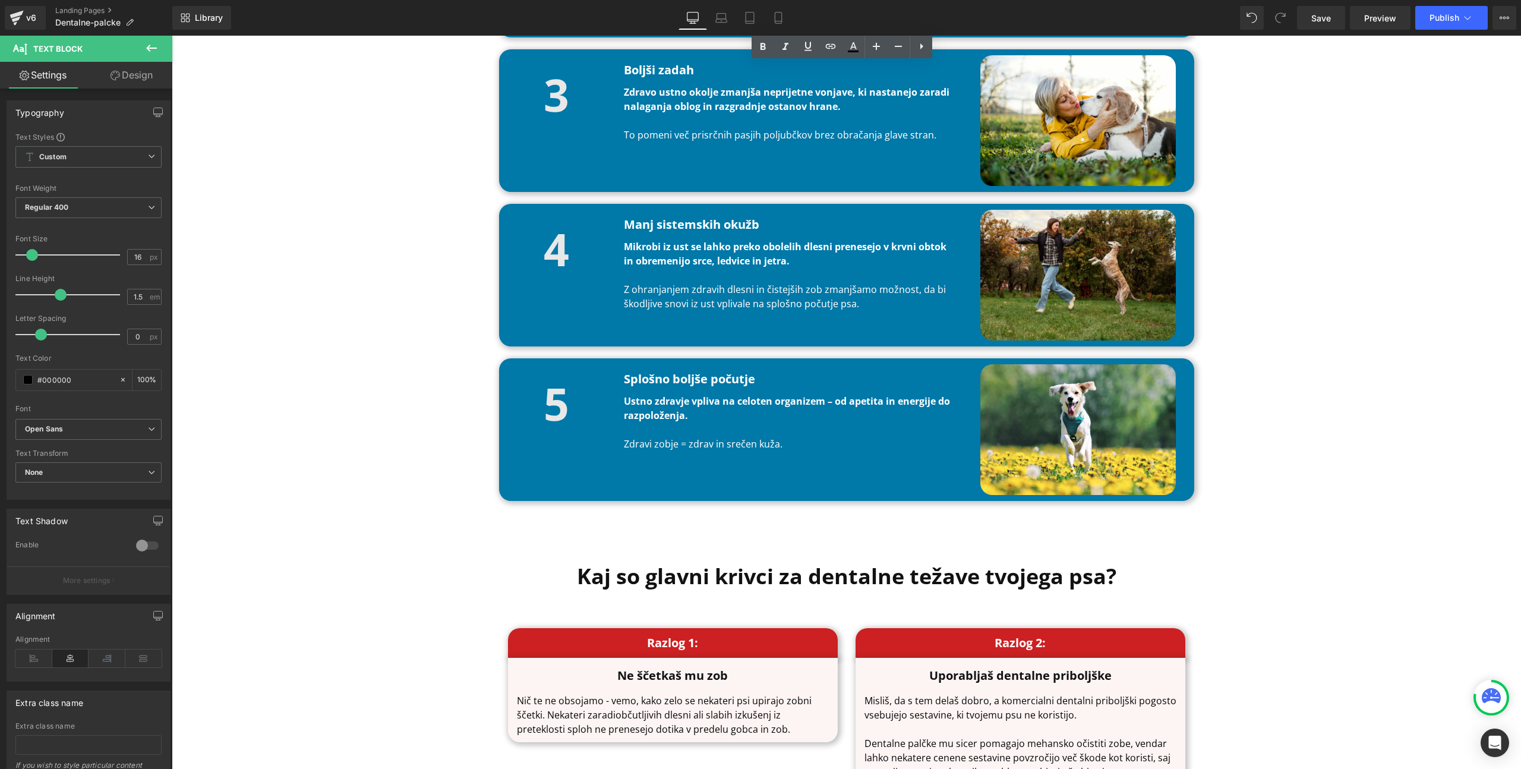
scroll to position [1673, 0]
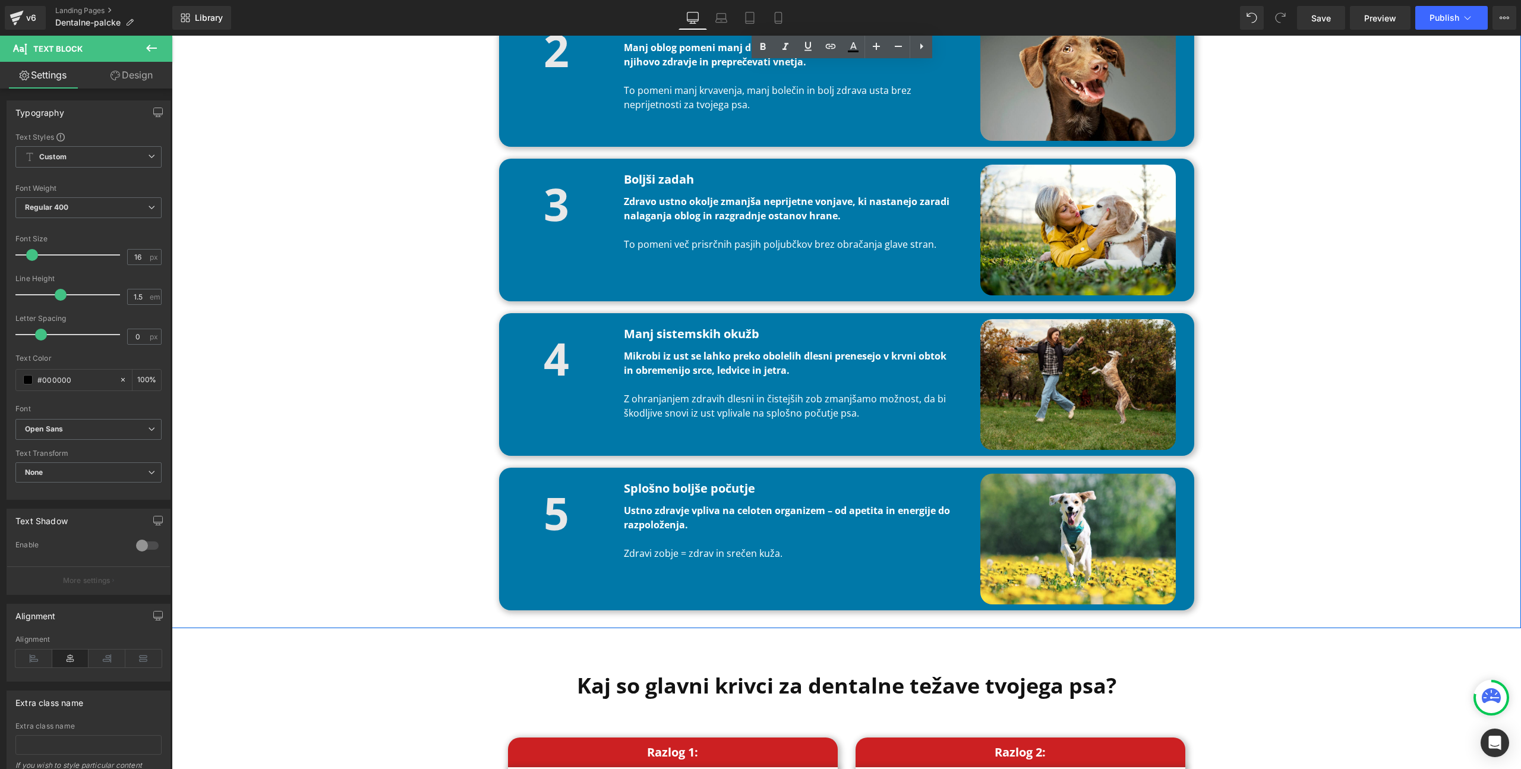
click at [784, 523] on span "Text Block" at bounding box center [781, 528] width 37 height 14
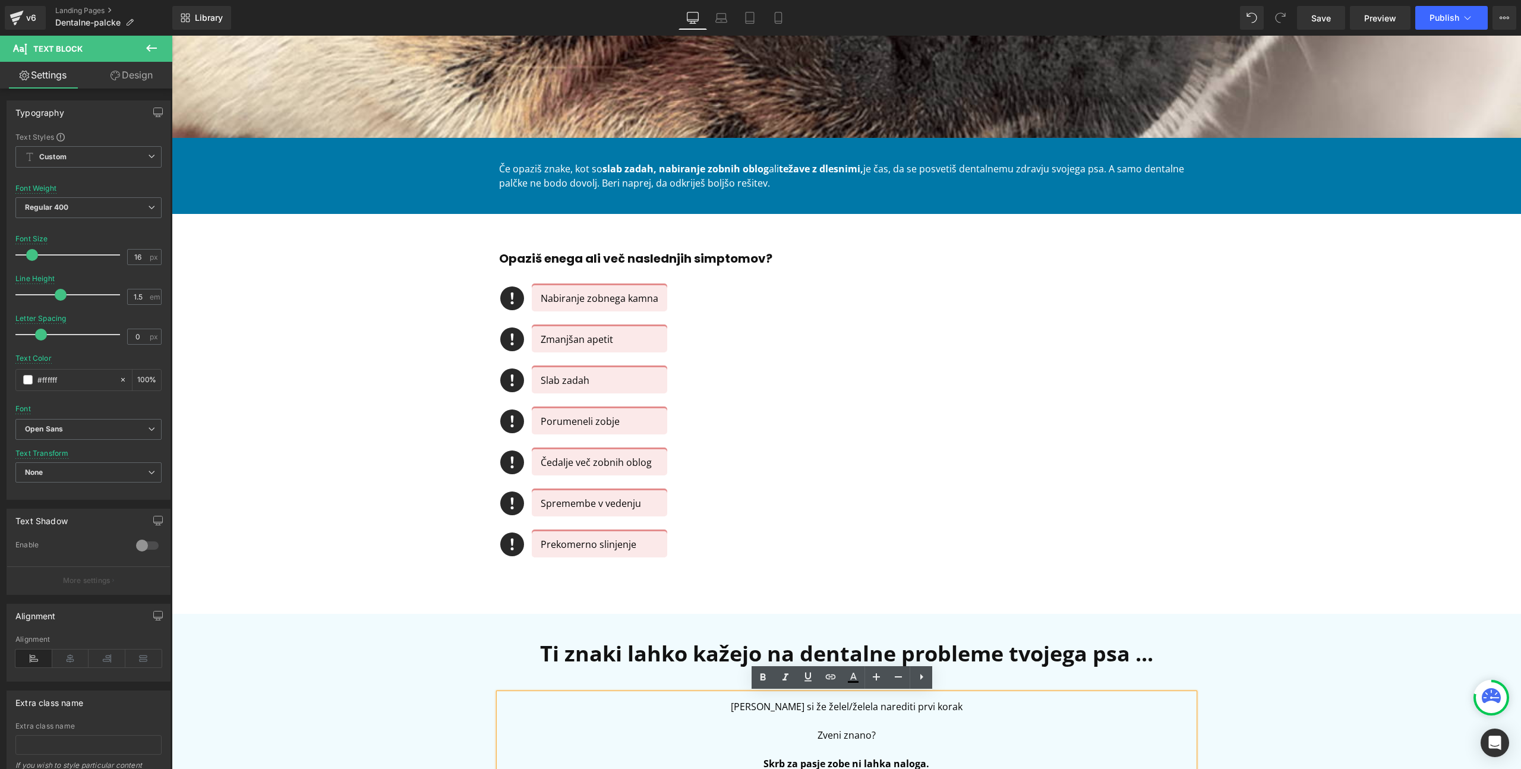
scroll to position [960, 0]
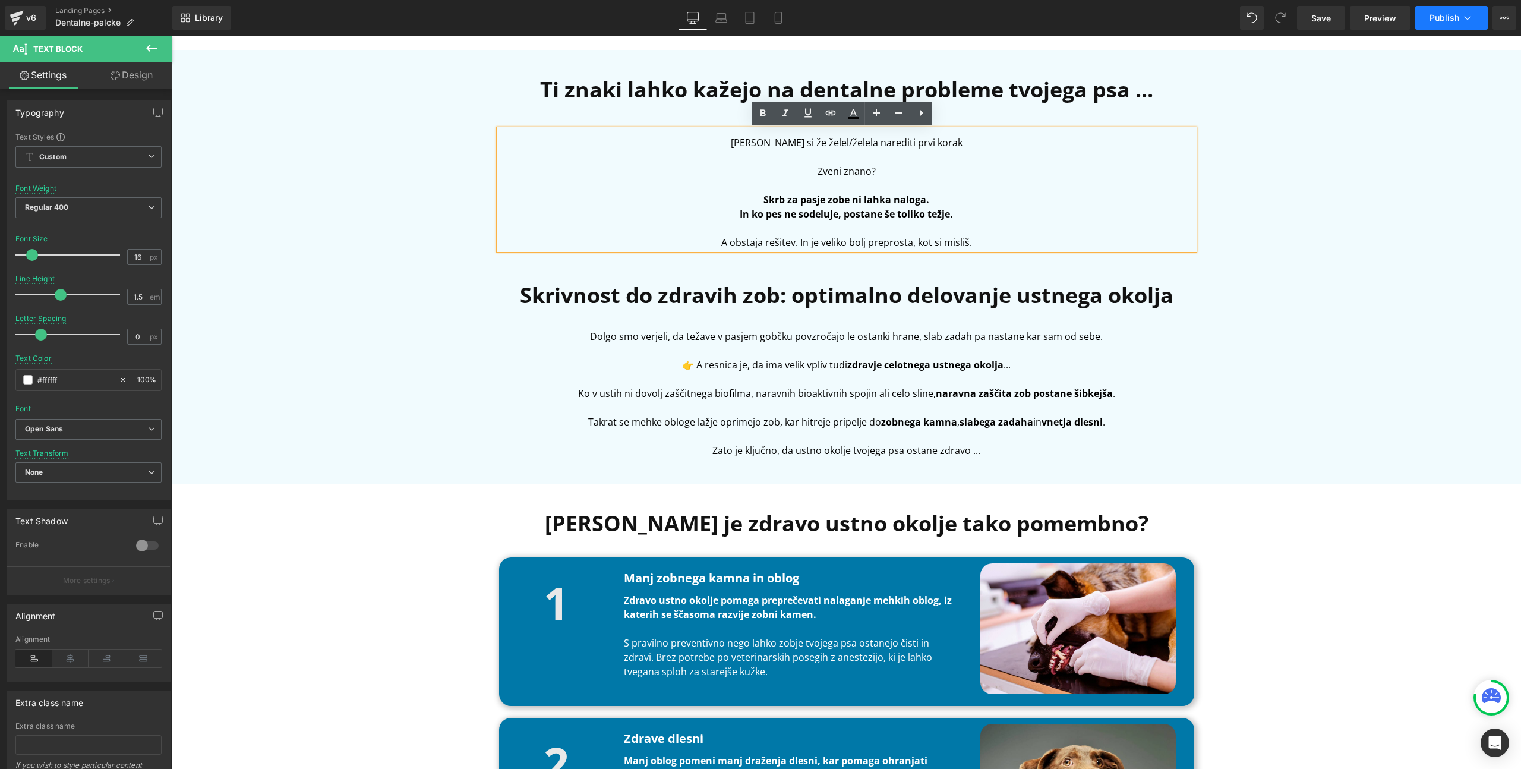
click at [1440, 21] on span "Publish" at bounding box center [1444, 18] width 30 height 10
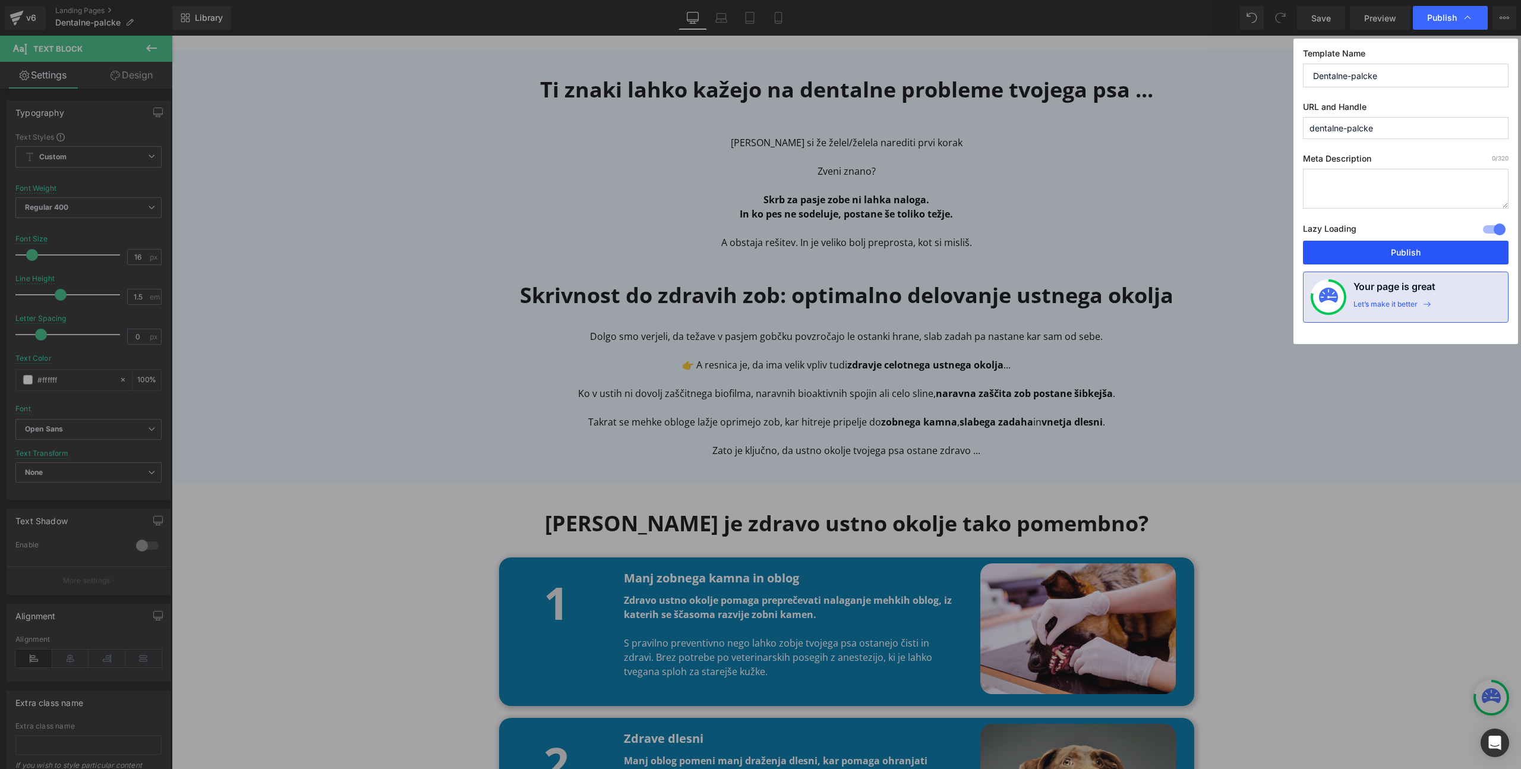
click at [1414, 250] on button "Publish" at bounding box center [1406, 253] width 206 height 24
